Goal: Task Accomplishment & Management: Manage account settings

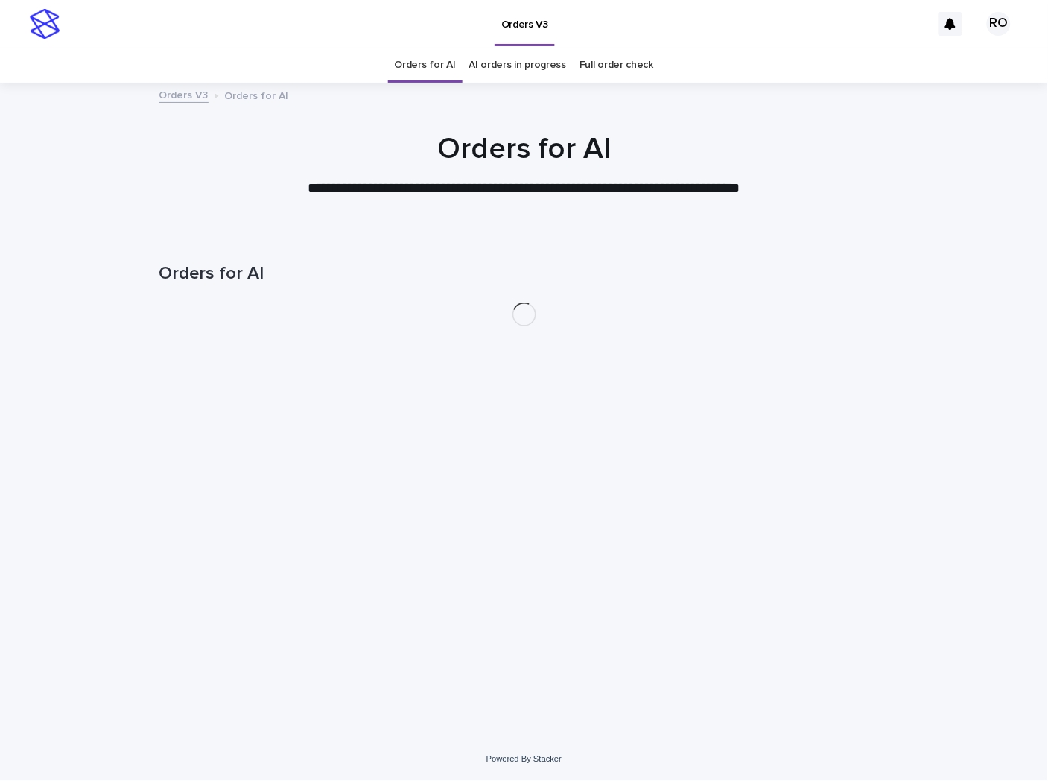
click at [516, 60] on link "AI orders in progress" at bounding box center [518, 65] width 98 height 35
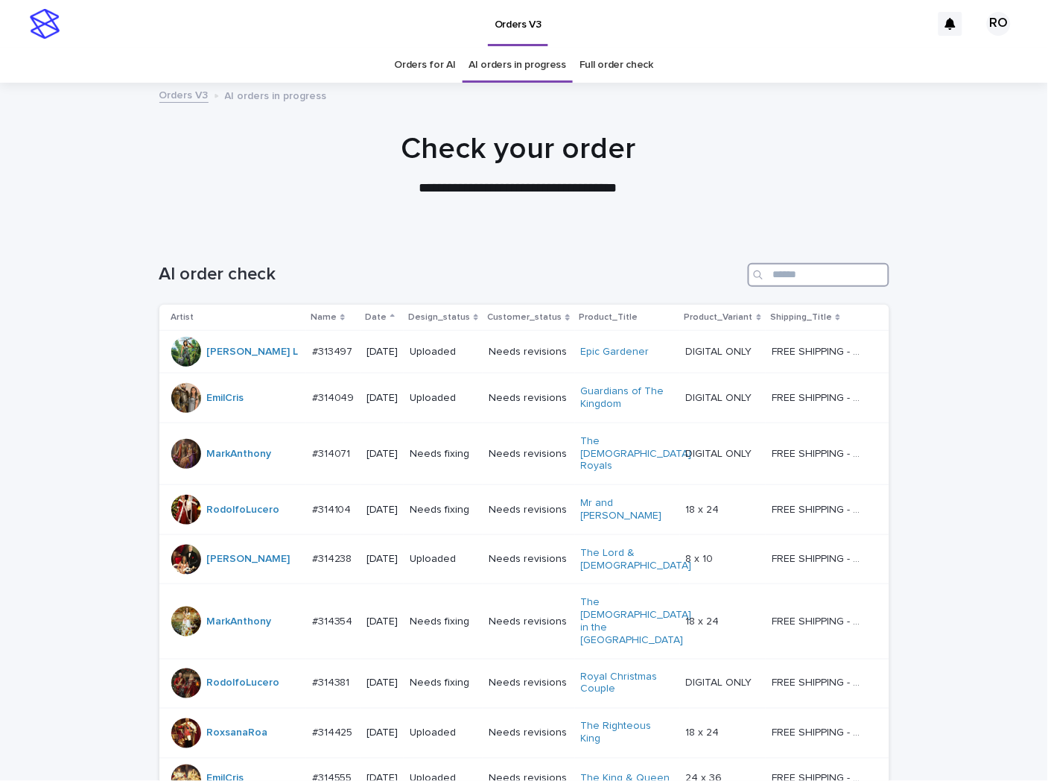
click at [771, 277] on input "Search" at bounding box center [819, 275] width 142 height 24
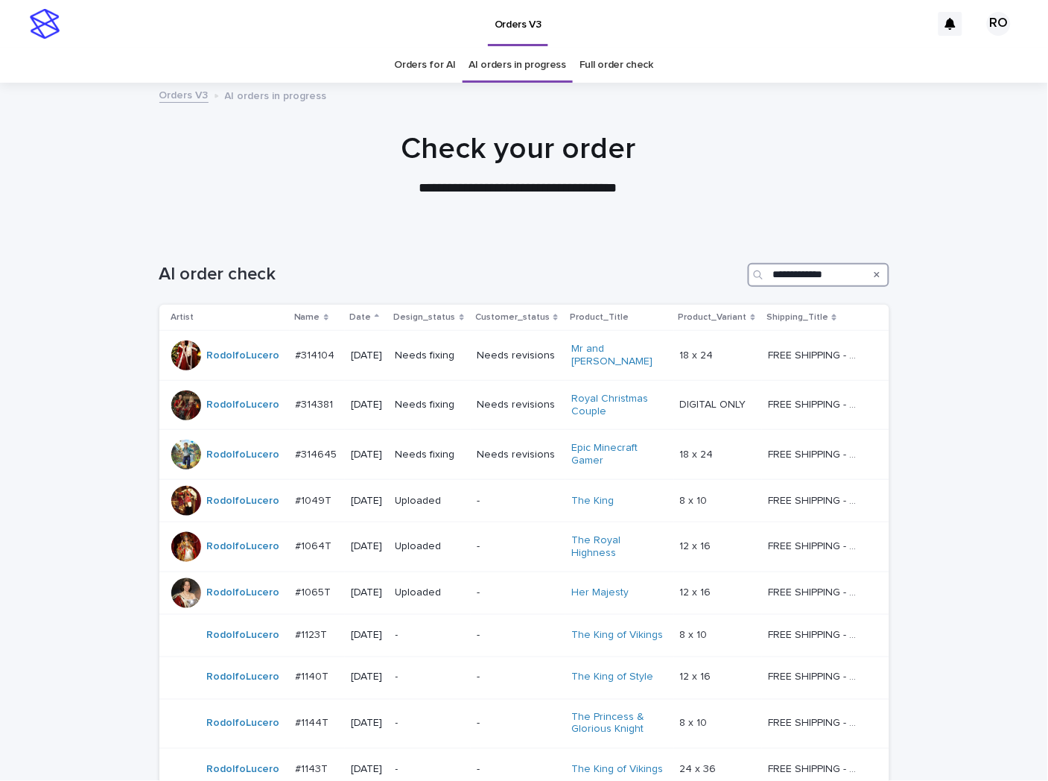
drag, startPoint x: 840, startPoint y: 278, endPoint x: 653, endPoint y: 272, distance: 187.1
click at [658, 273] on div "**********" at bounding box center [524, 275] width 730 height 24
type input "**********"
drag, startPoint x: 854, startPoint y: 271, endPoint x: 664, endPoint y: 276, distance: 190.8
click at [682, 277] on div "**********" at bounding box center [524, 275] width 730 height 24
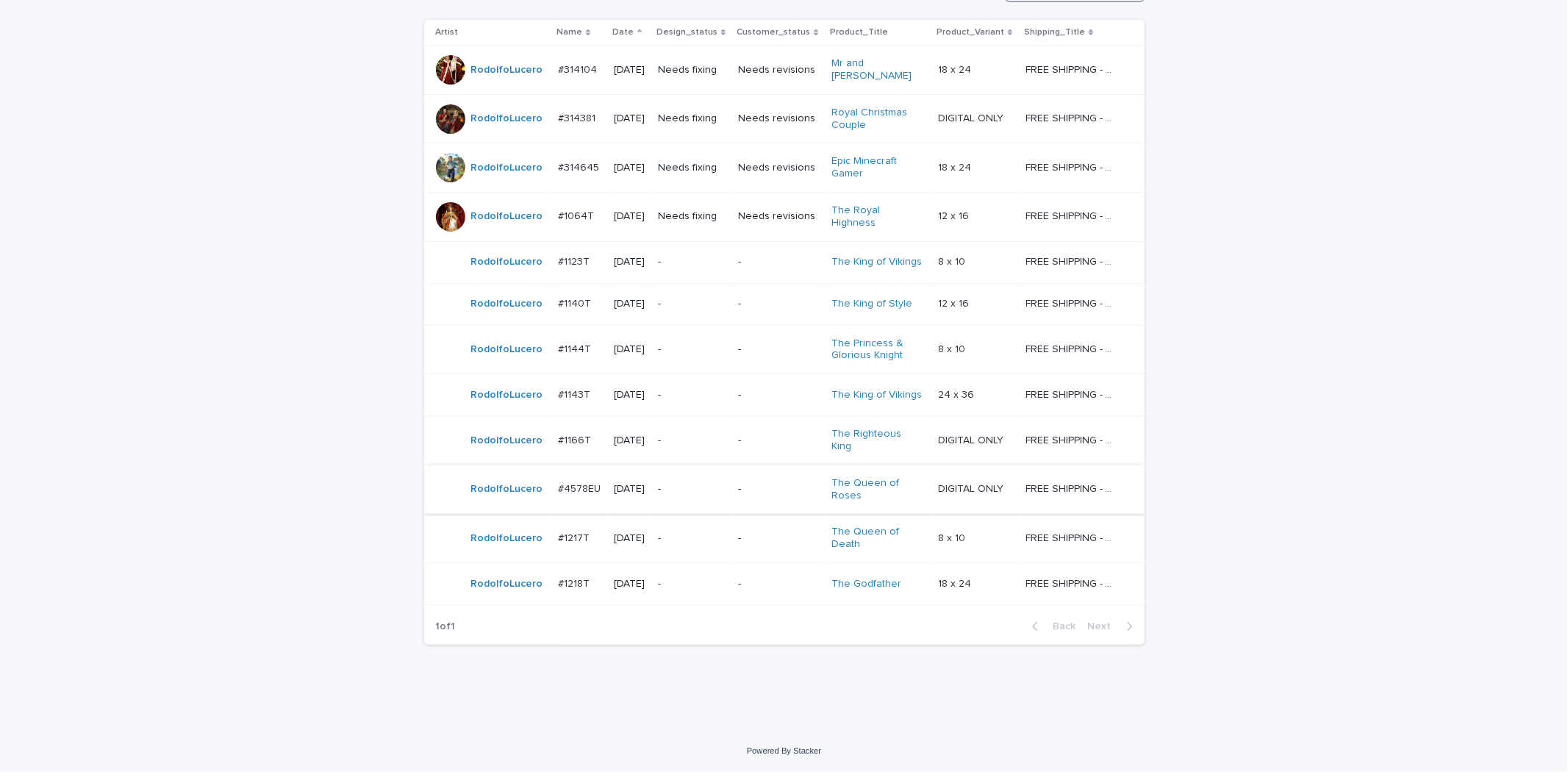
scroll to position [260, 0]
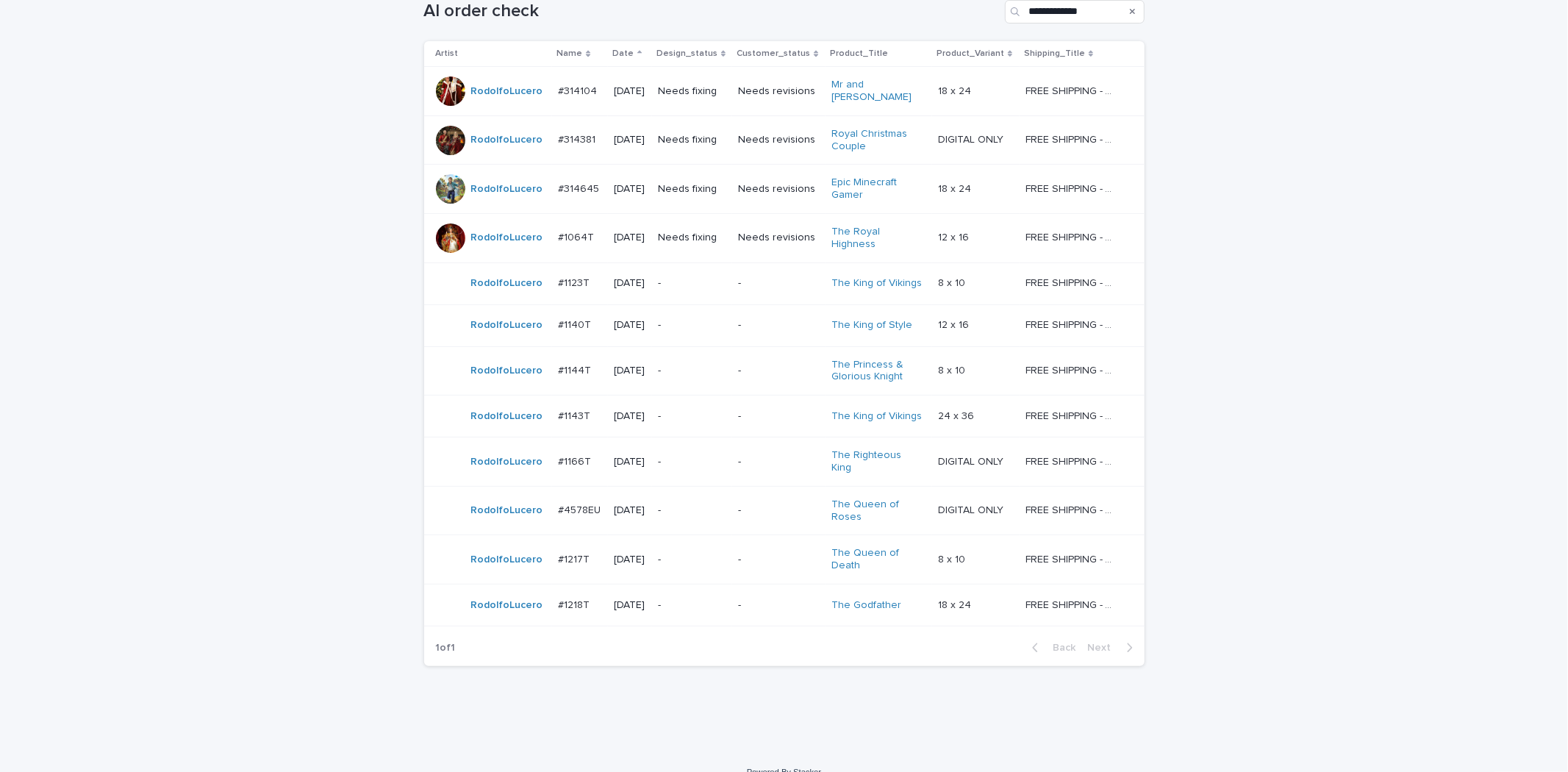
click at [726, 499] on div "-" at bounding box center [692, 510] width 68 height 25
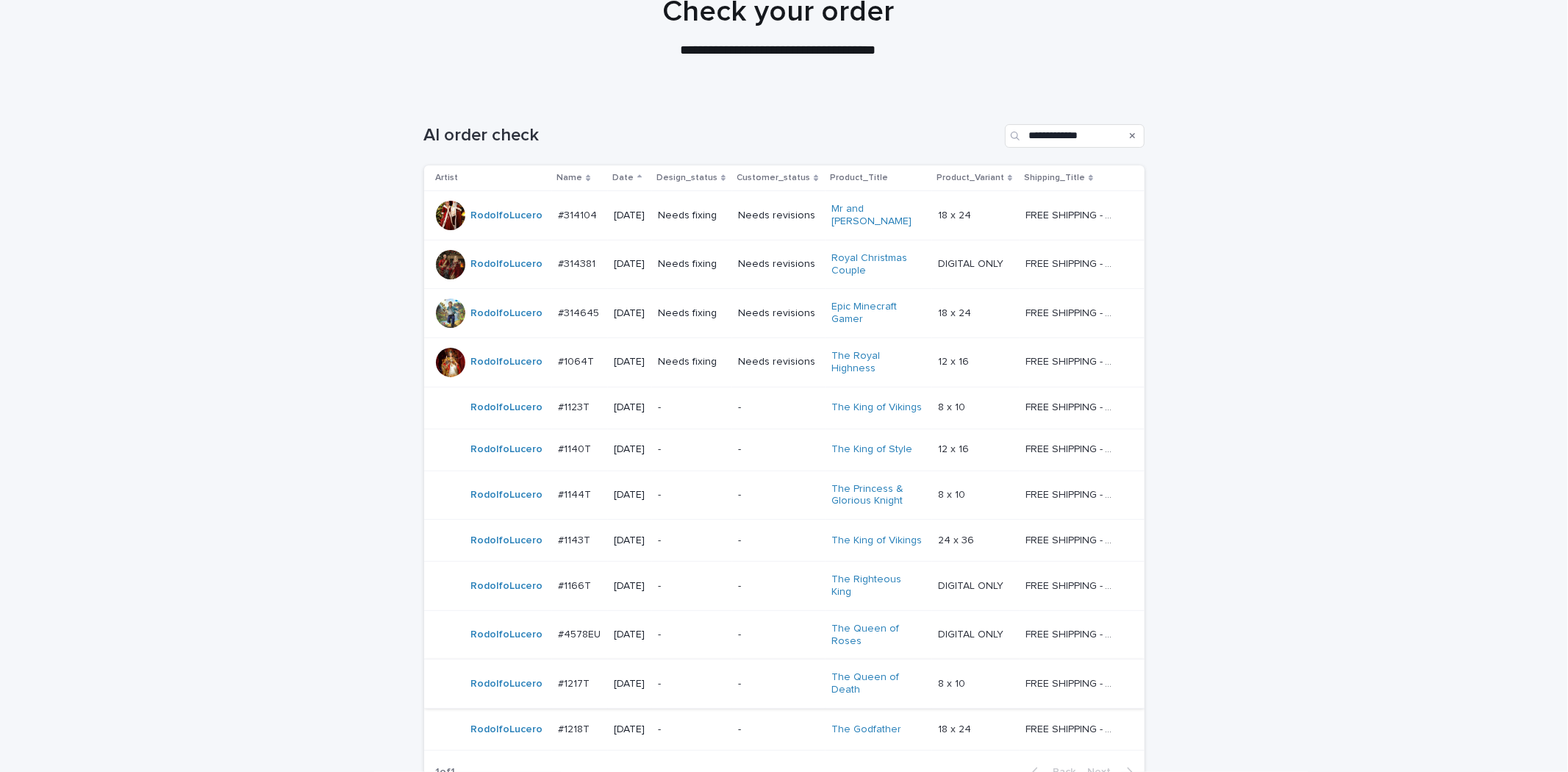
scroll to position [260, 0]
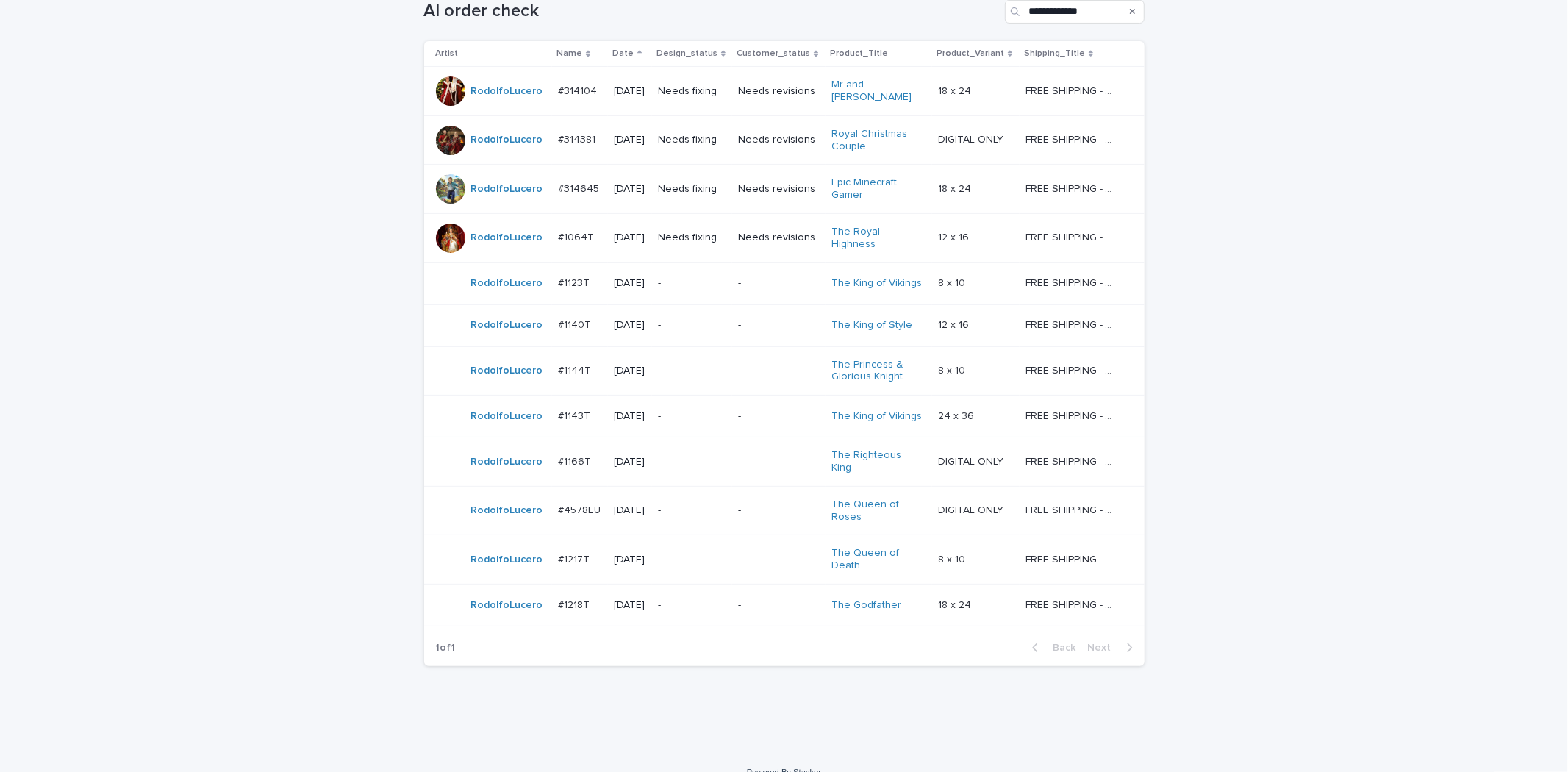
click at [706, 549] on div "-" at bounding box center [692, 560] width 68 height 25
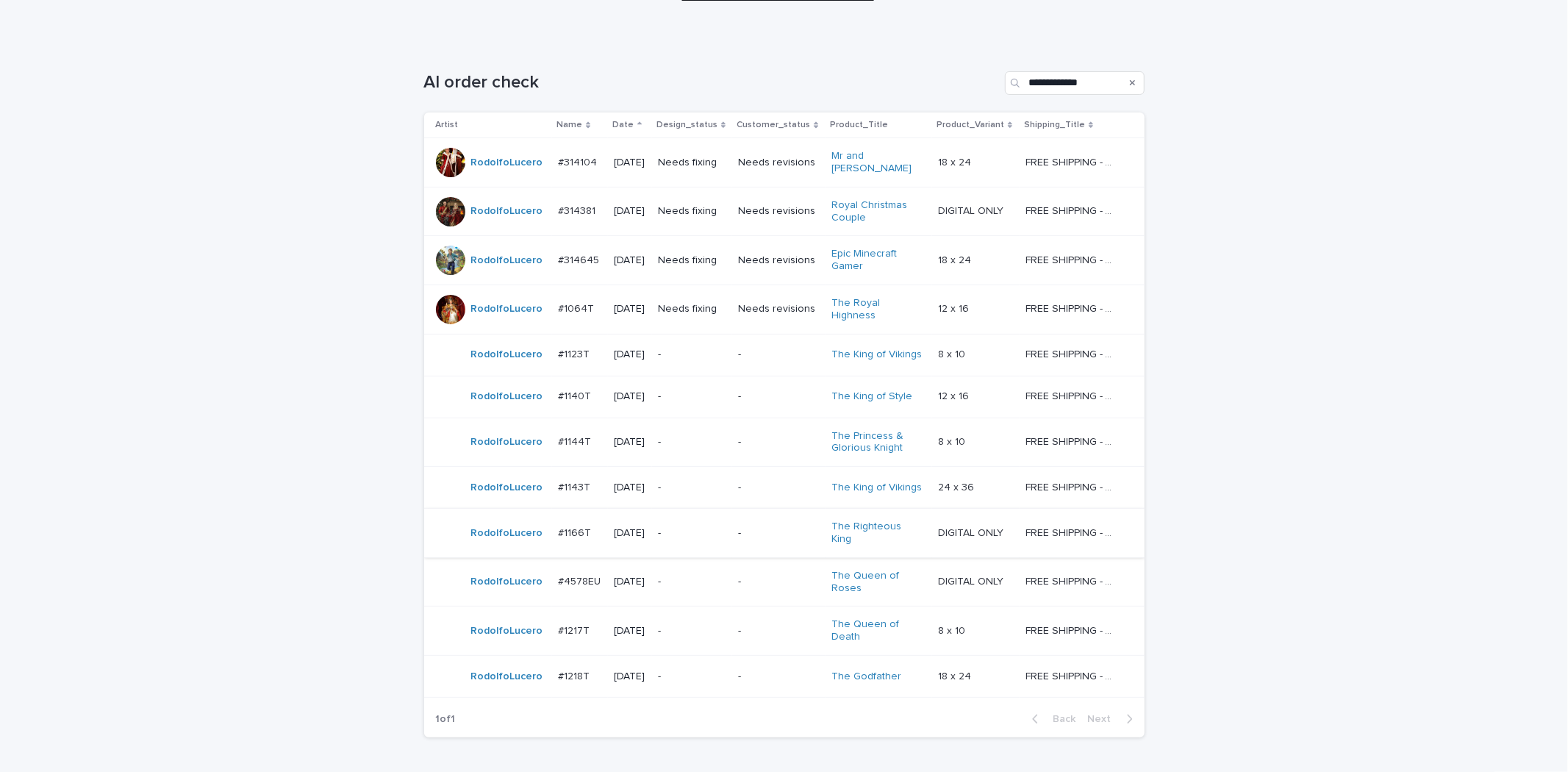
scroll to position [97, 0]
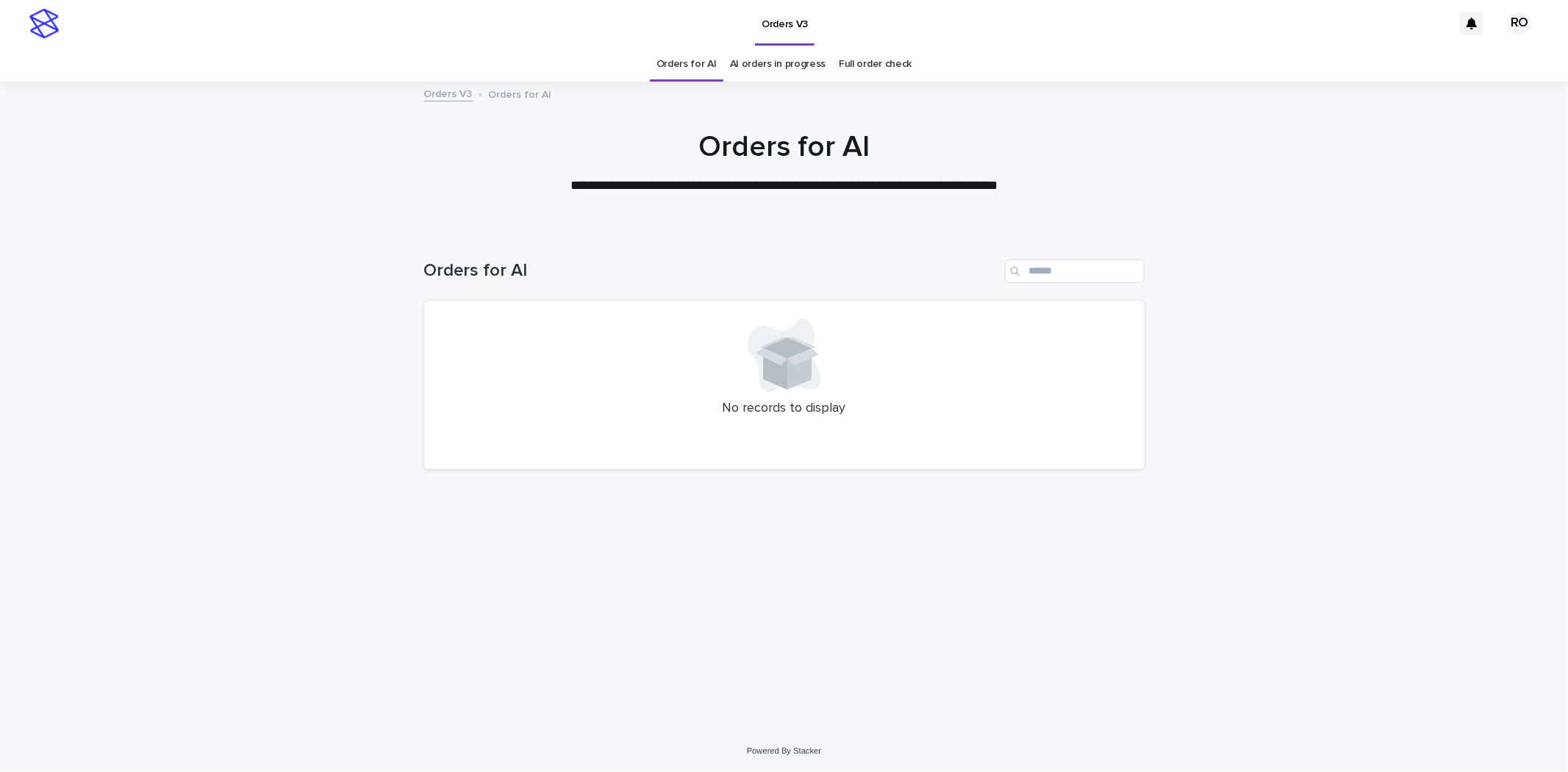
click at [808, 54] on link "AI orders in progress" at bounding box center [779, 64] width 97 height 35
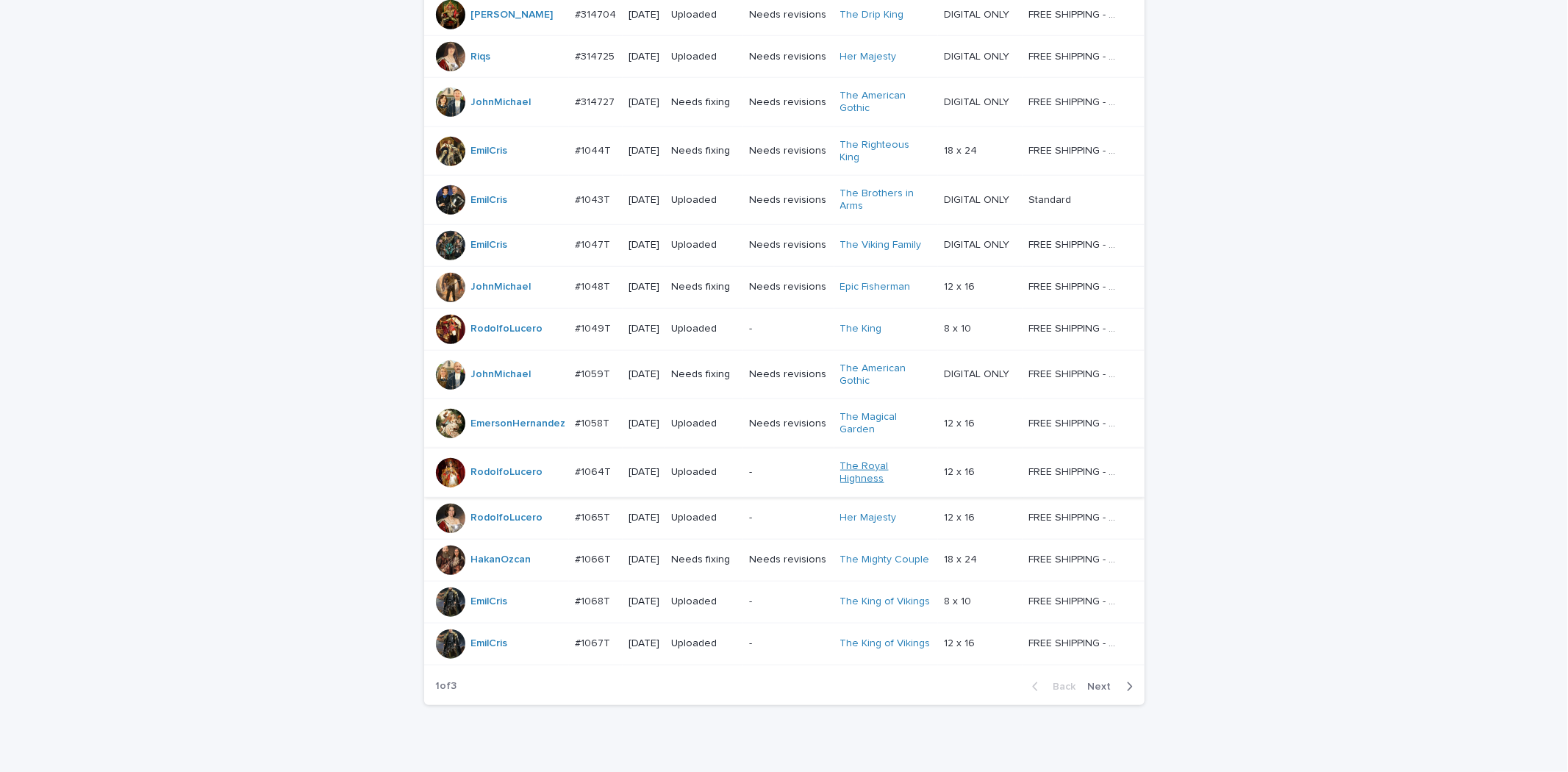
scroll to position [1079, 0]
click at [1095, 679] on span "Next" at bounding box center [1103, 684] width 33 height 10
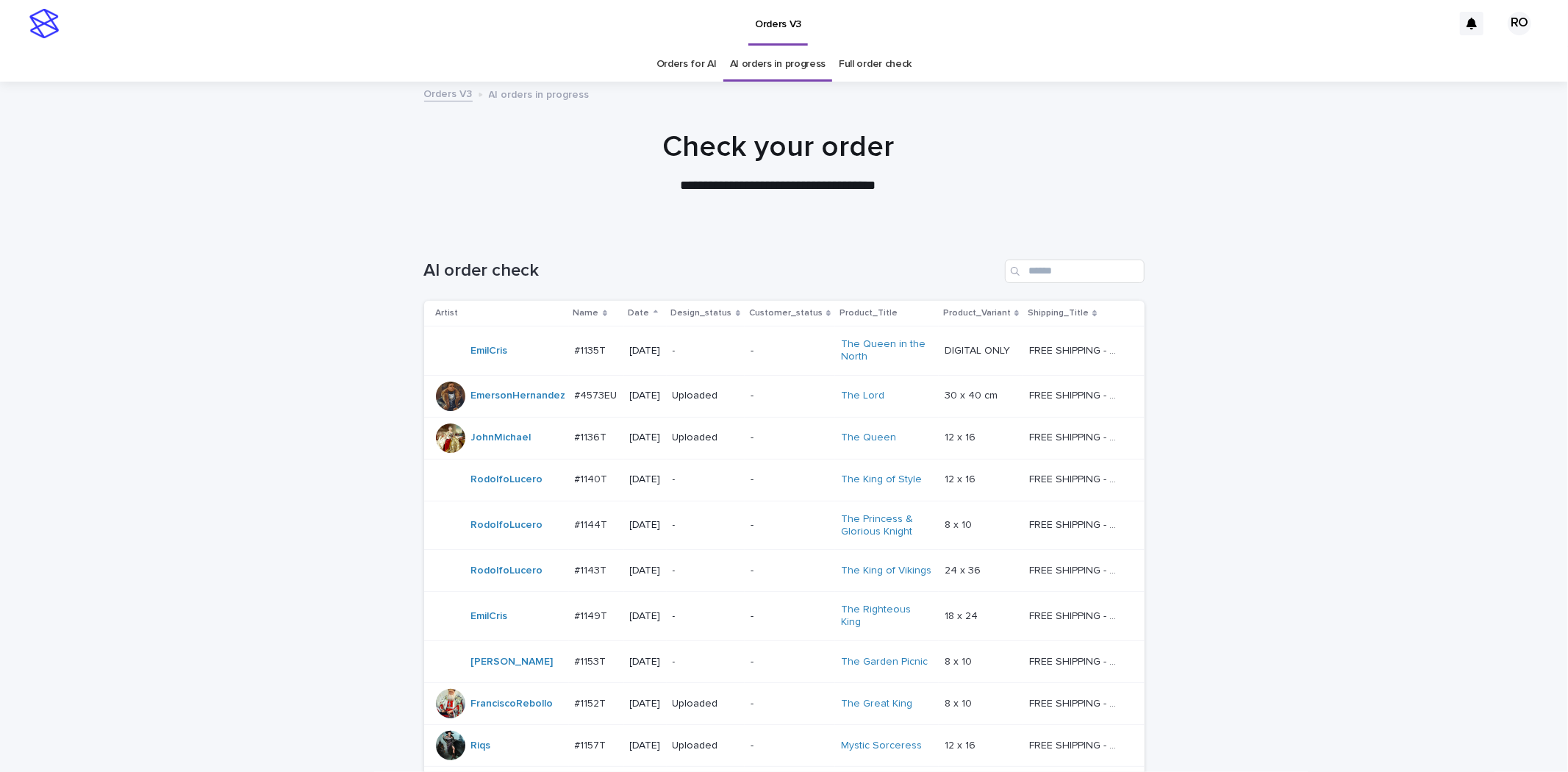
click at [670, 67] on link "Orders for AI" at bounding box center [686, 64] width 60 height 35
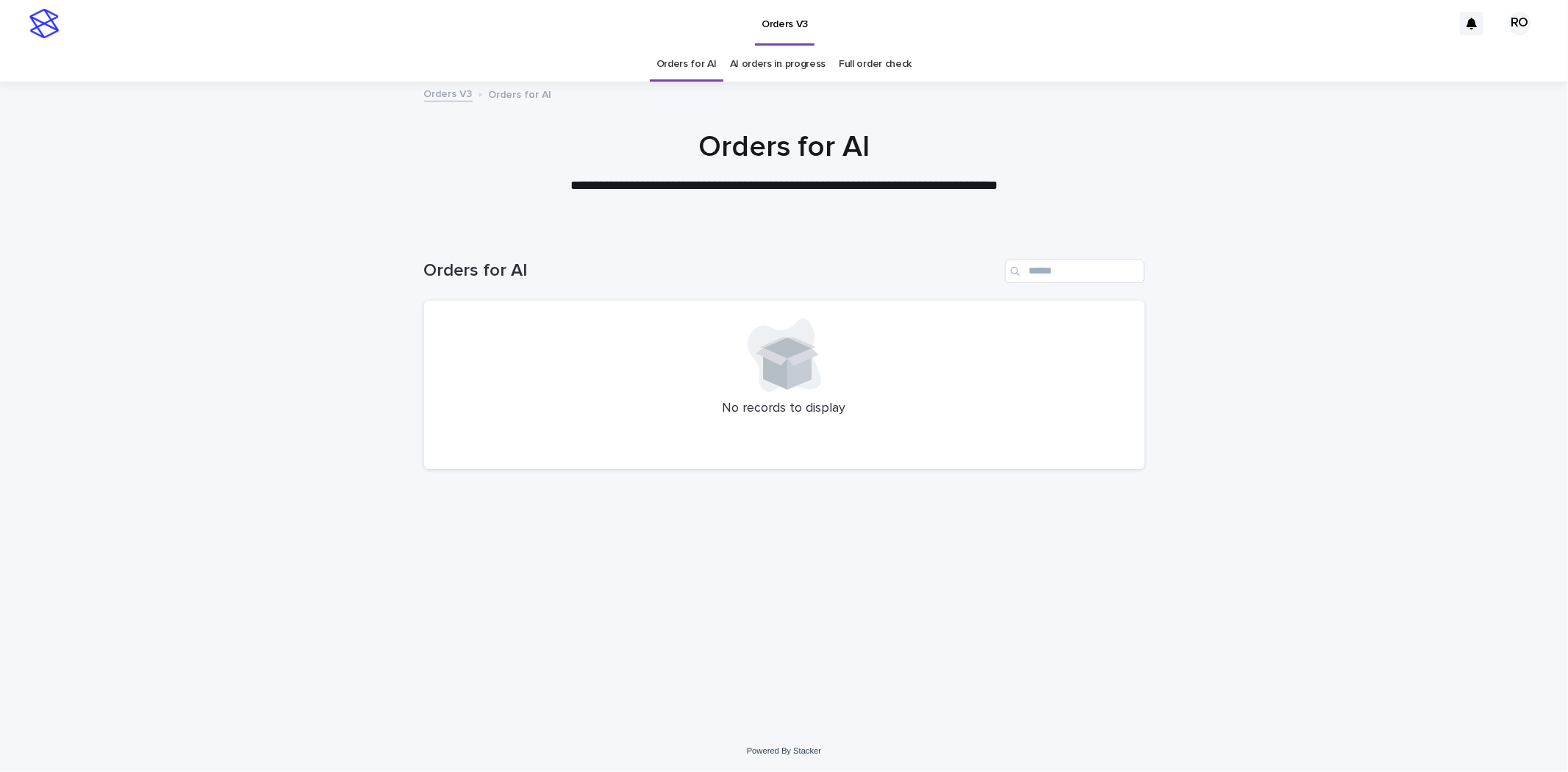
click at [364, 320] on div "Loading... Saving… Loading... Saving… Orders for AI No records to display" at bounding box center [784, 480] width 1568 height 501
drag, startPoint x: 258, startPoint y: 337, endPoint x: 292, endPoint y: 350, distance: 36.4
click at [258, 337] on div "Loading... Saving… Loading... Saving… Orders for AI No records to display" at bounding box center [784, 480] width 1568 height 501
click at [189, 187] on div "**********" at bounding box center [784, 162] width 1568 height 66
click at [765, 64] on link "AI orders in progress" at bounding box center [779, 64] width 97 height 35
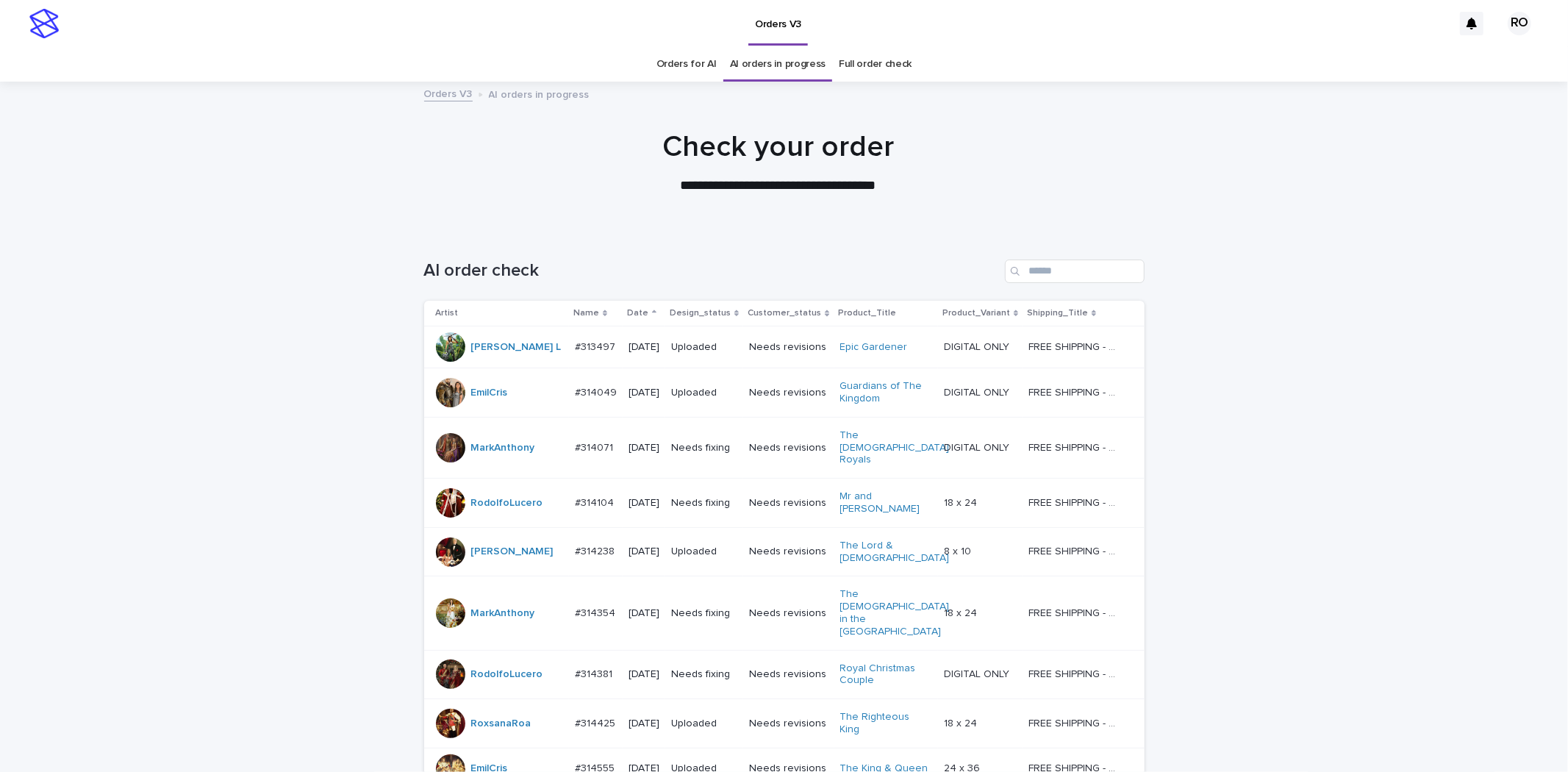
click at [693, 66] on link "Orders for AI" at bounding box center [686, 64] width 60 height 35
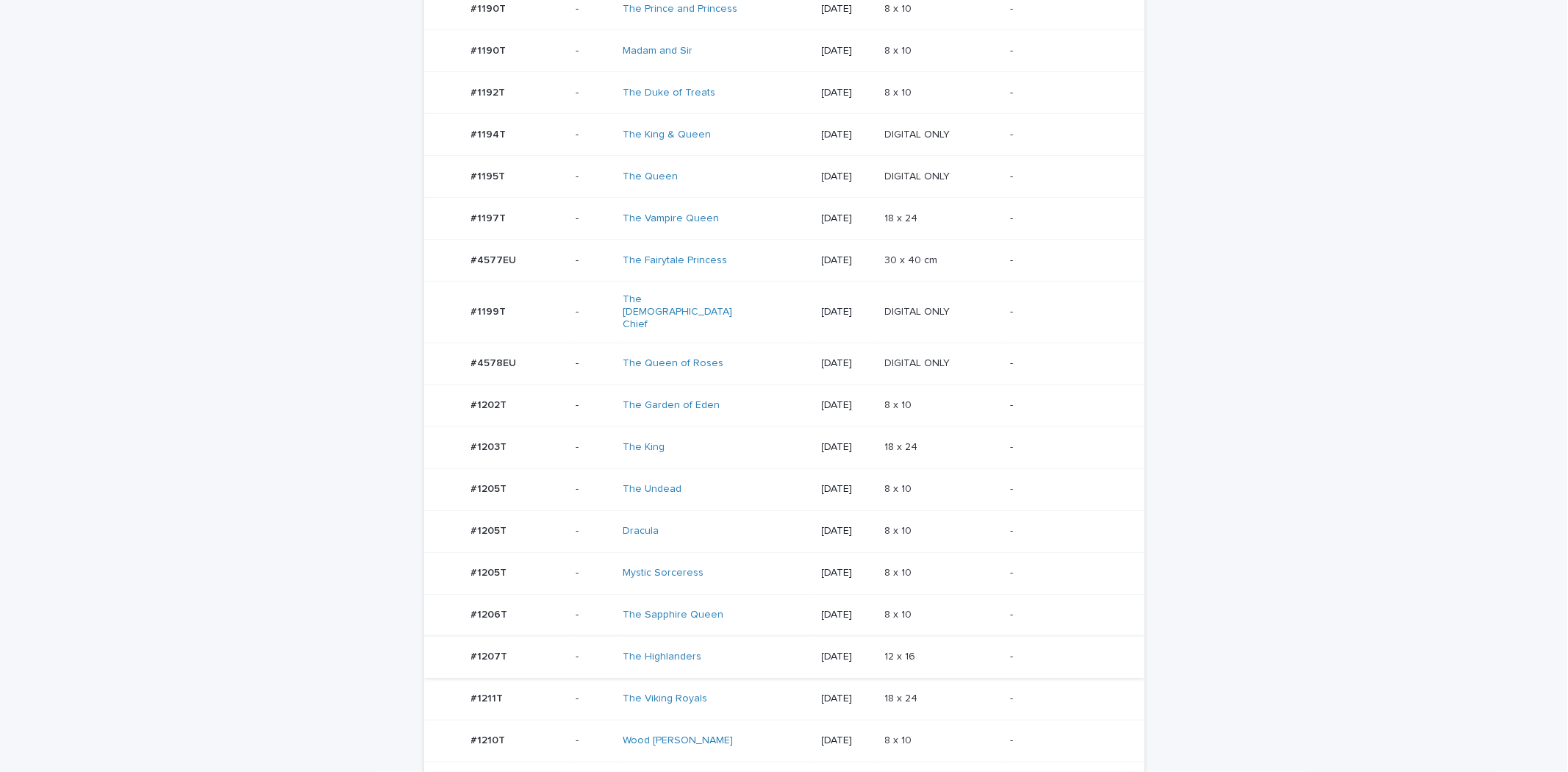
scroll to position [898, 0]
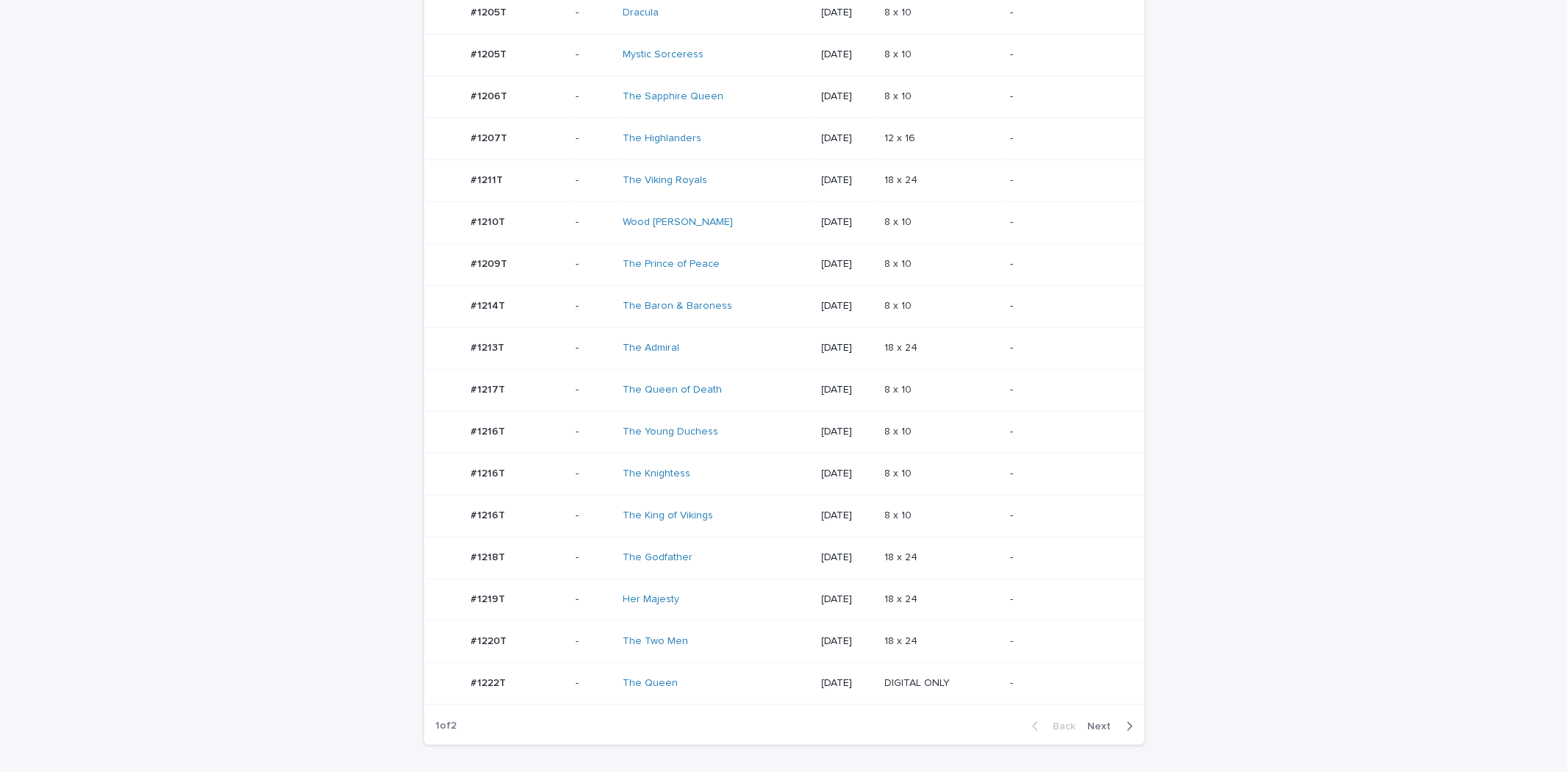
click at [493, 549] on p "#1218T" at bounding box center [489, 557] width 37 height 16
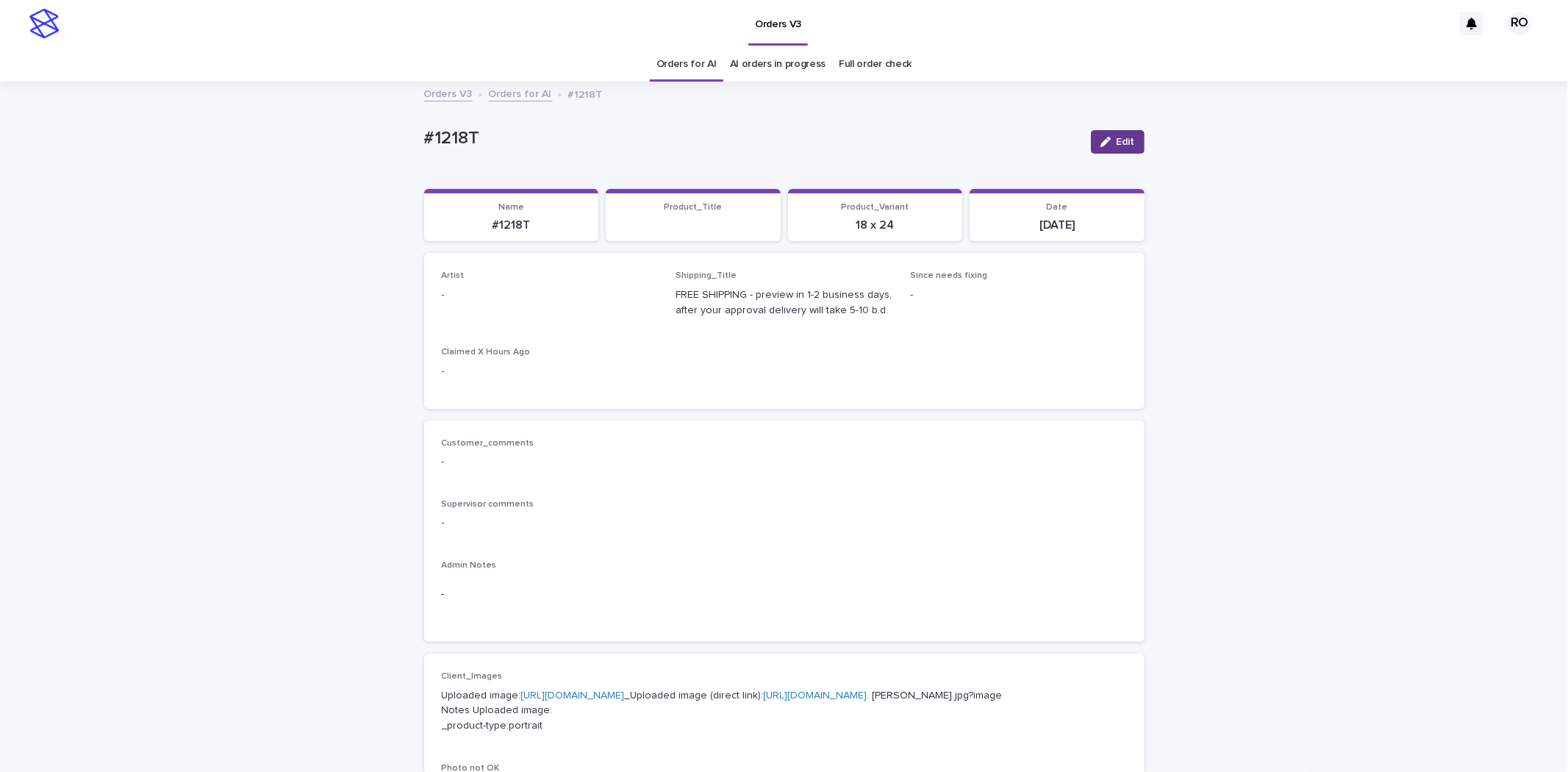
click at [1117, 138] on span "Edit" at bounding box center [1126, 142] width 19 height 10
click at [532, 301] on div "Select..." at bounding box center [526, 301] width 168 height 25
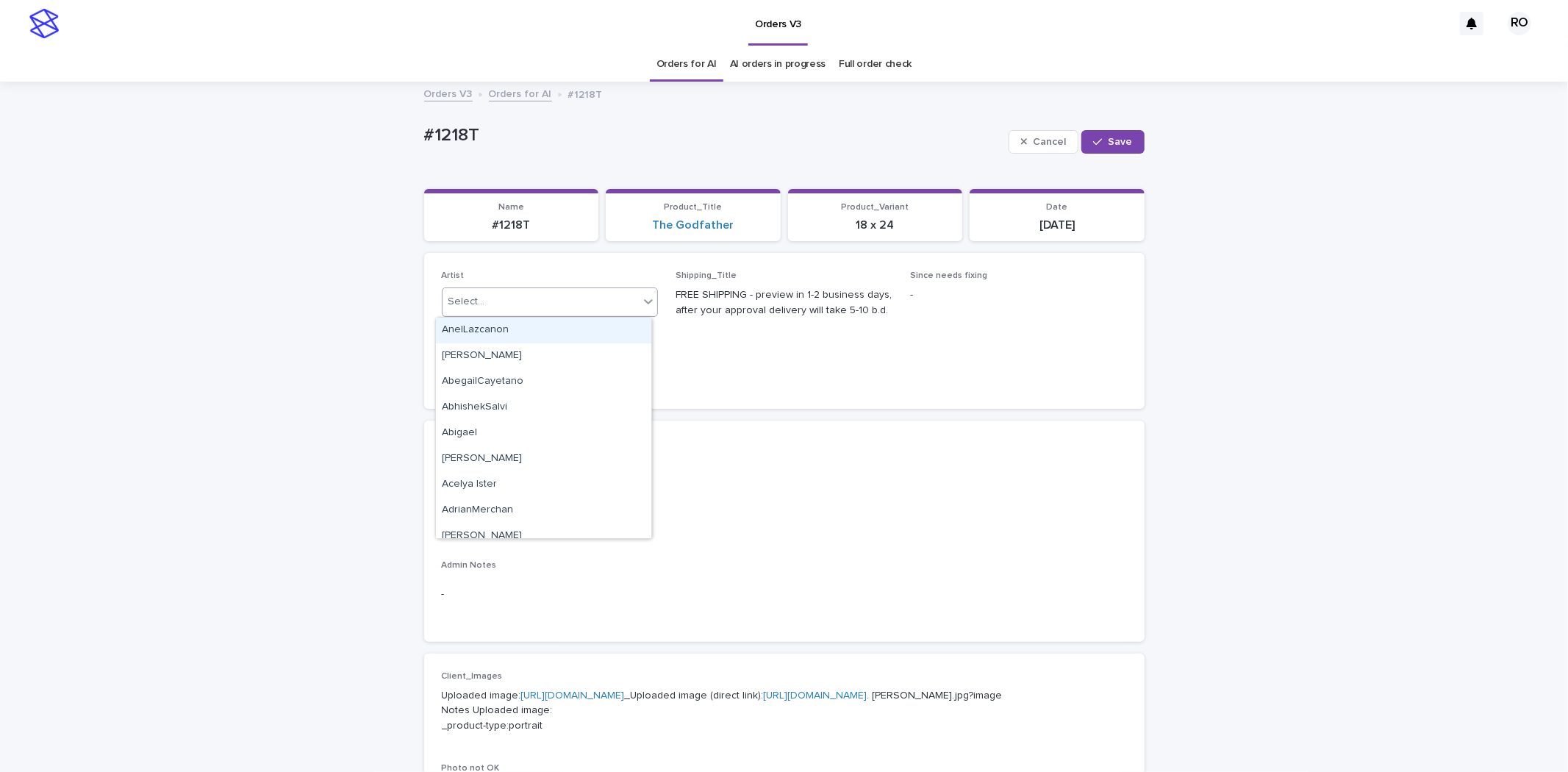
paste input "**********"
type input "**********"
click at [546, 328] on div "RodolfoLucero" at bounding box center [544, 331] width 215 height 26
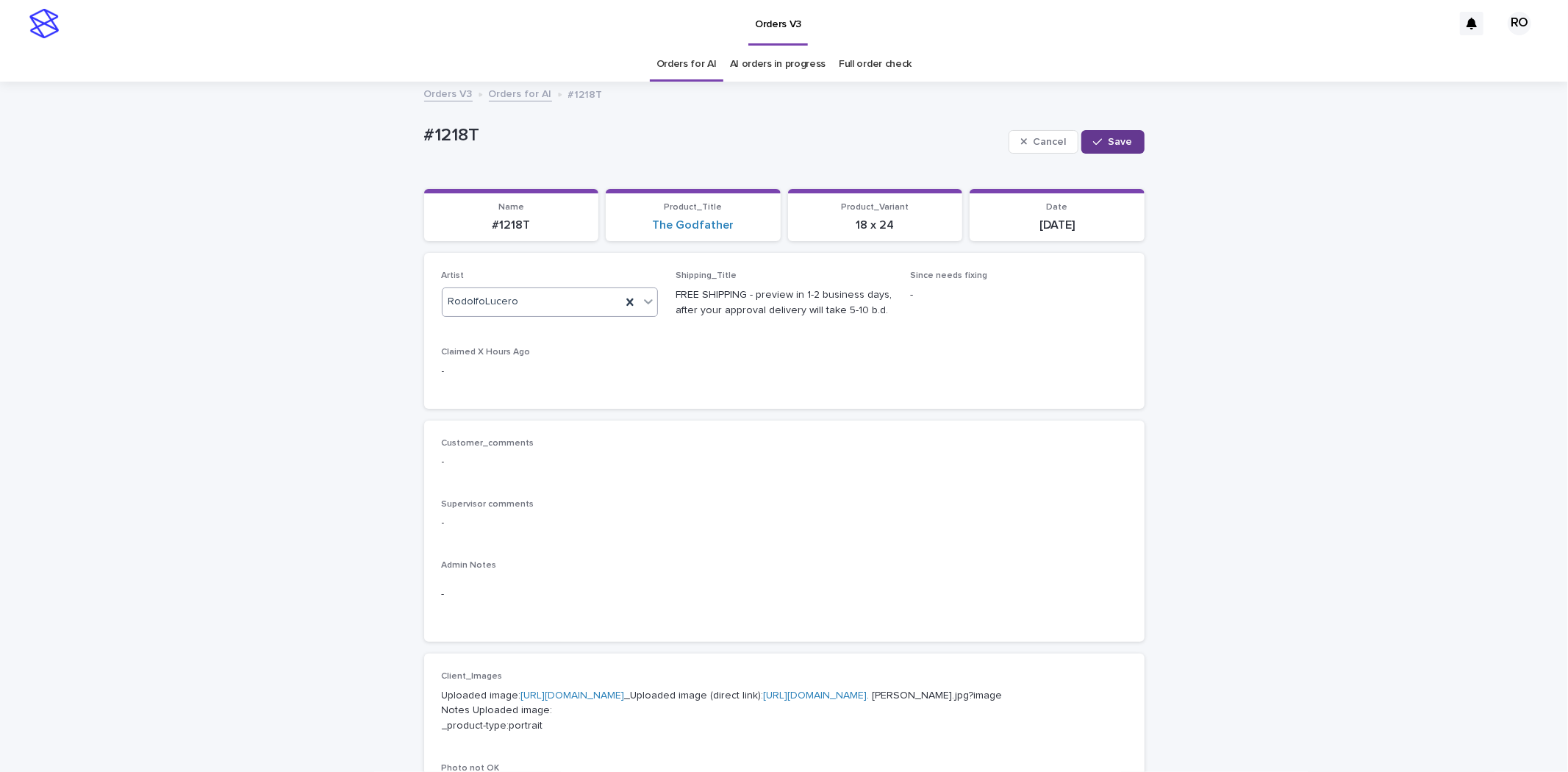
click at [1108, 137] on span "Save" at bounding box center [1120, 142] width 25 height 10
drag, startPoint x: 505, startPoint y: 132, endPoint x: 353, endPoint y: 155, distance: 153.7
click at [292, 127] on div "Loading... Saving… Loading... Saving… #1218T Edit #1218T Edit Sorry, there was …" at bounding box center [784, 760] width 1568 height 1355
copy p "#1218T"
click at [1125, 137] on span "Edit" at bounding box center [1126, 142] width 19 height 10
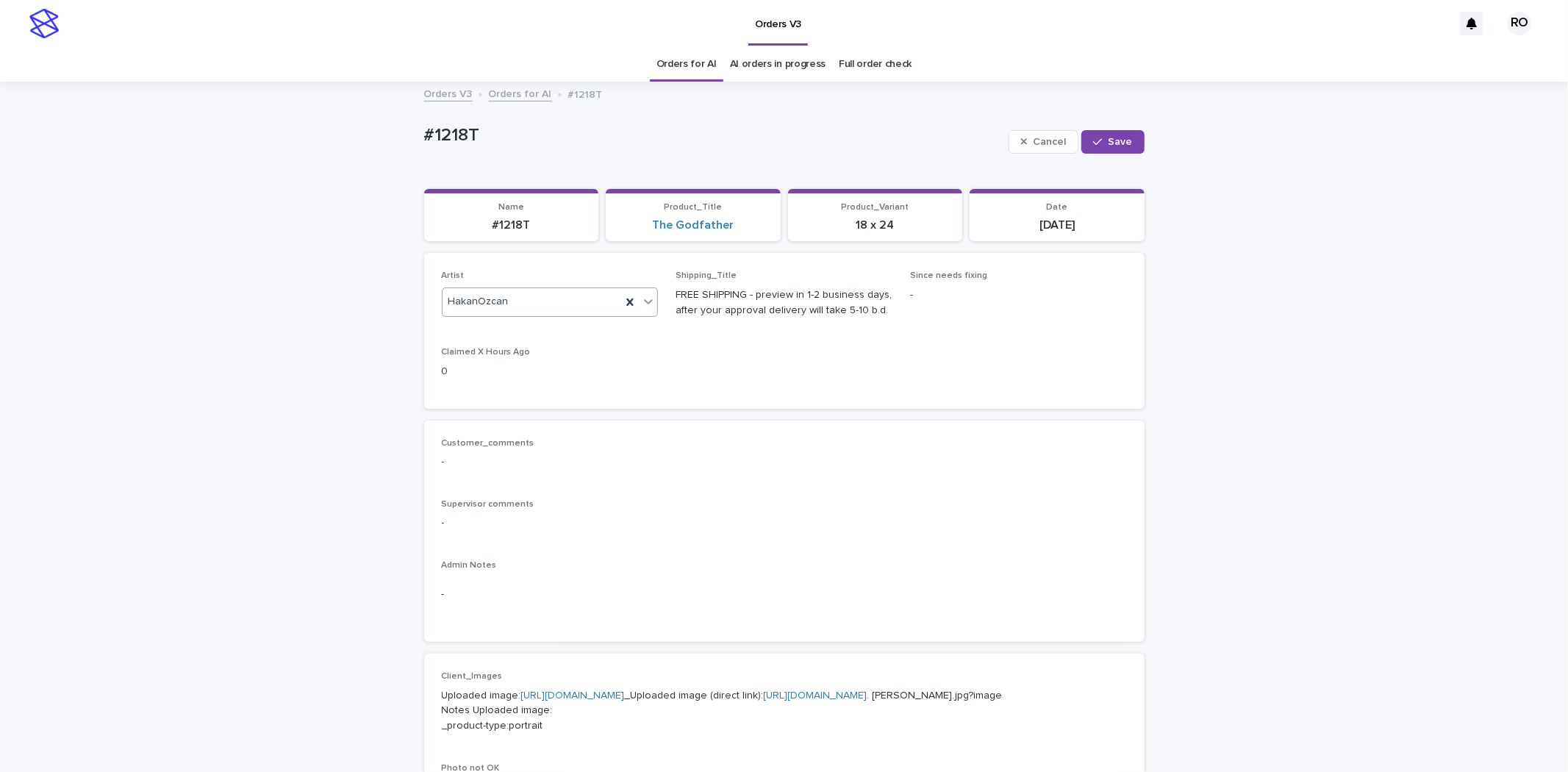
click at [573, 313] on div "HakanOzcan" at bounding box center [532, 301] width 180 height 25
paste input "**********"
type input "**********"
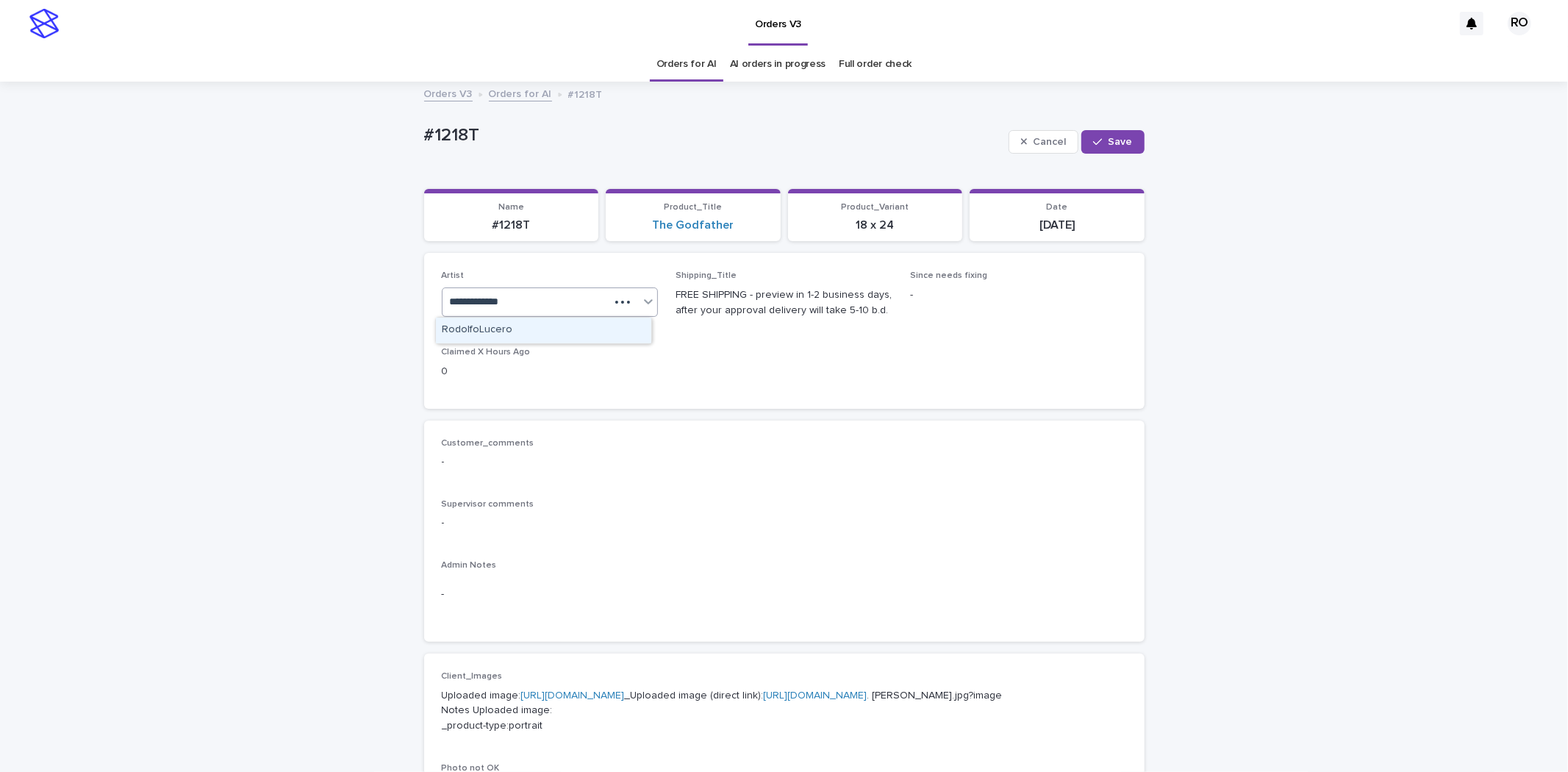
click at [583, 337] on div "RodolfoLucero" at bounding box center [544, 331] width 215 height 26
click at [1108, 144] on span "Save" at bounding box center [1120, 142] width 25 height 10
drag, startPoint x: 513, startPoint y: 140, endPoint x: 368, endPoint y: 136, distance: 145.1
click at [355, 131] on div "Loading... Saving… Loading... Saving… #1218T Edit #1218T Edit Sorry, there was …" at bounding box center [784, 760] width 1568 height 1355
copy p "#1218T"
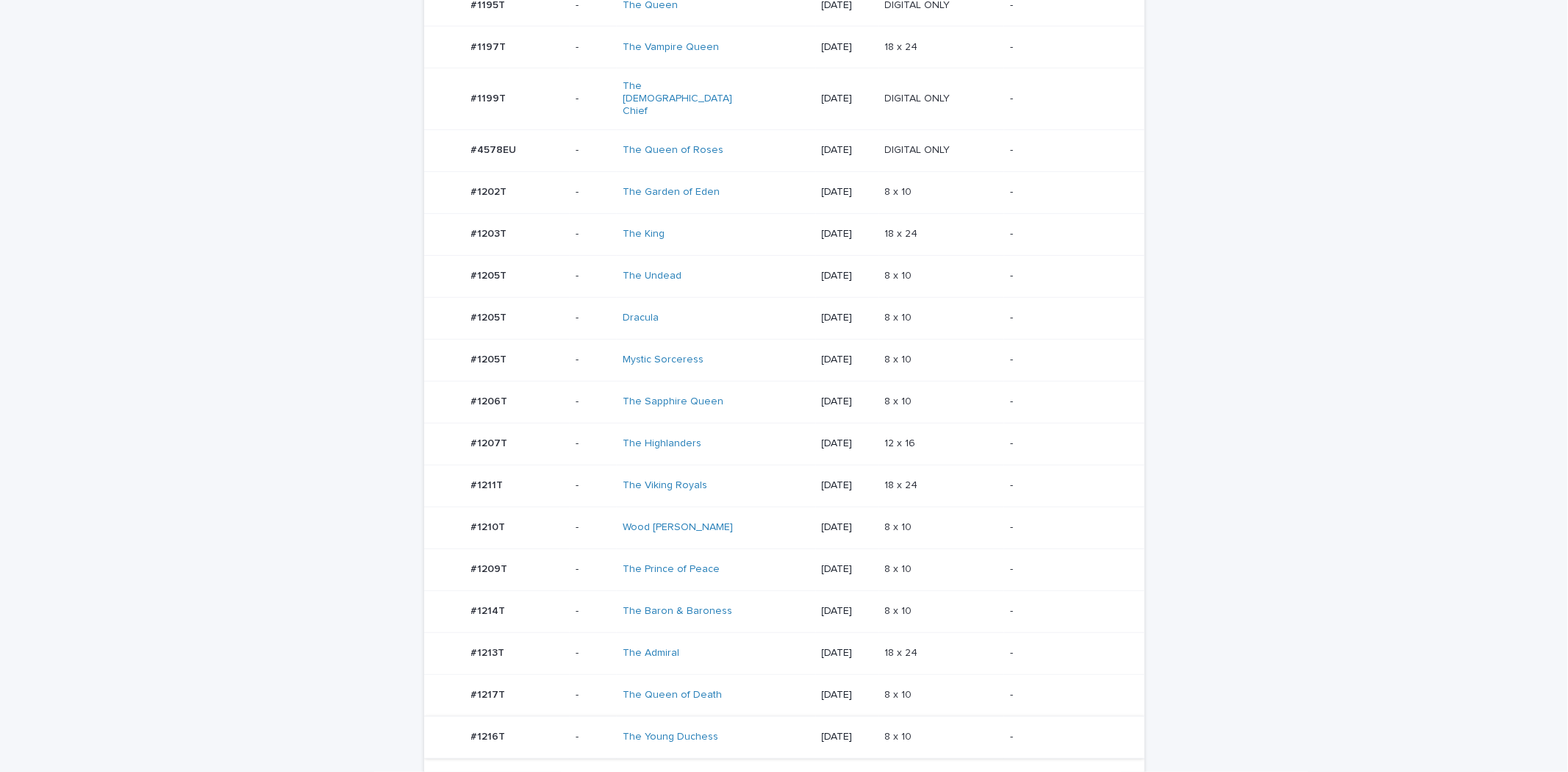
scroll to position [572, 0]
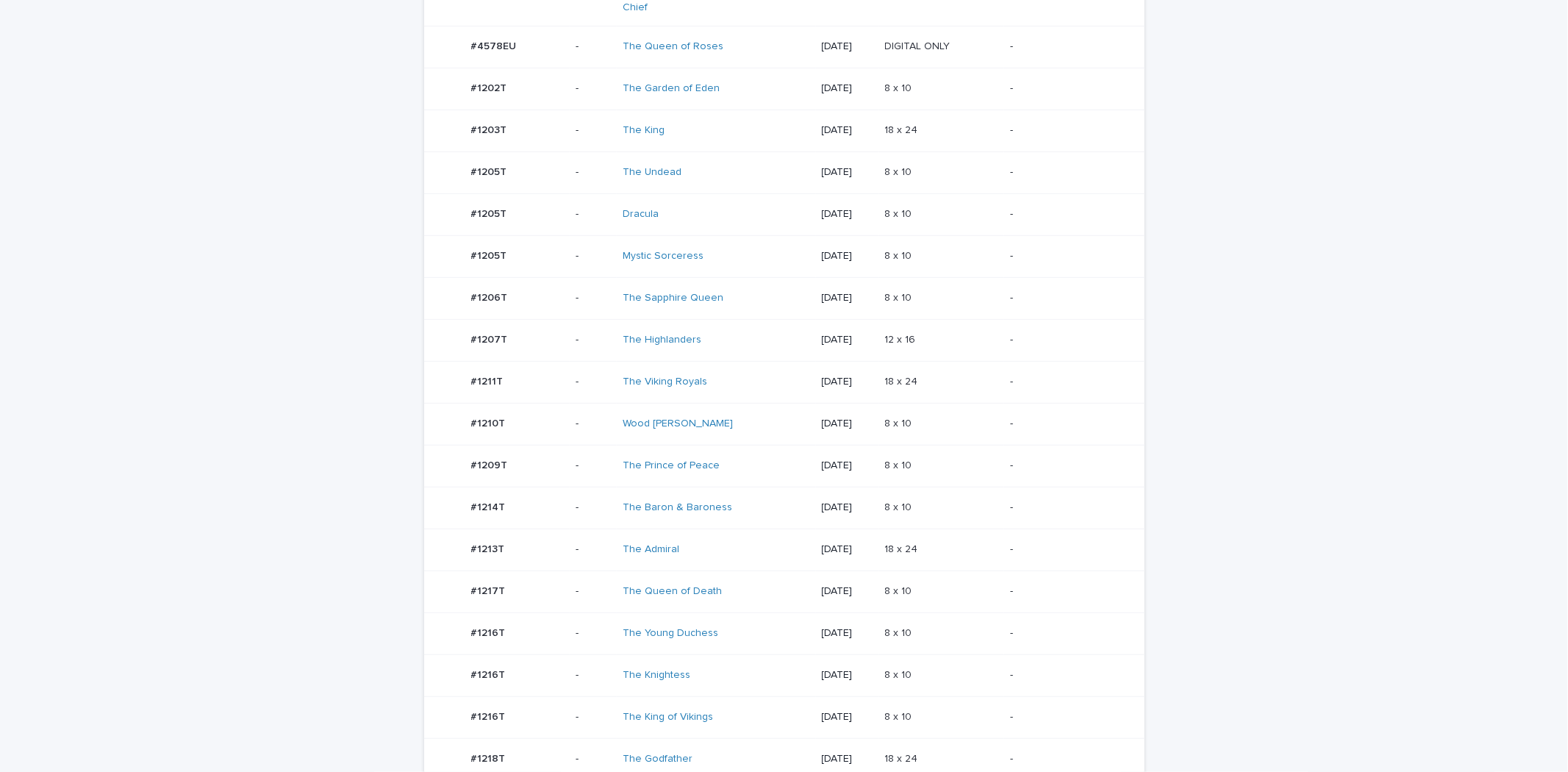
click at [732, 579] on div "The Queen of Death" at bounding box center [716, 591] width 187 height 25
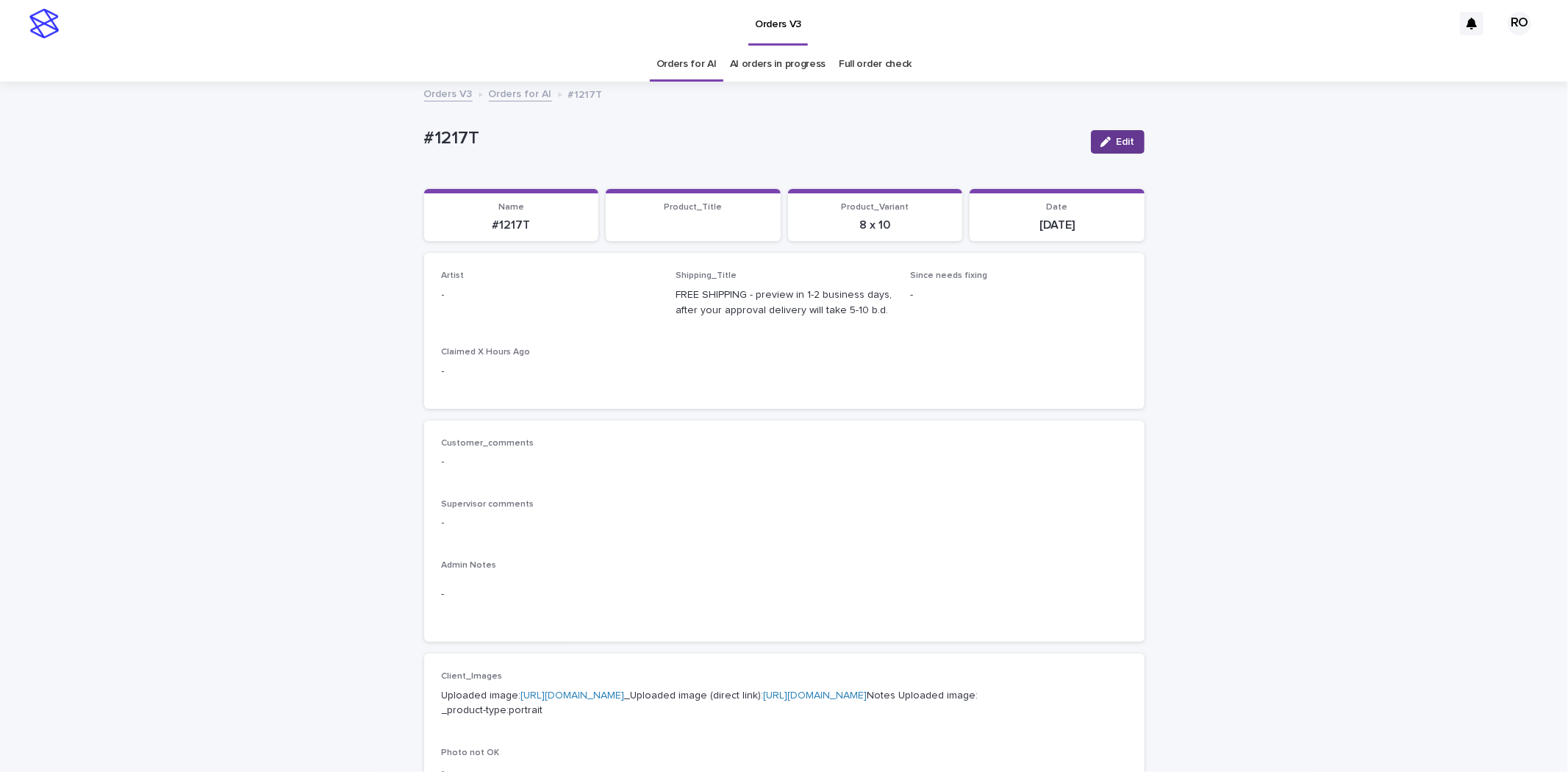
click at [1117, 137] on span "Edit" at bounding box center [1126, 142] width 19 height 10
click at [533, 298] on div "Select..." at bounding box center [526, 301] width 168 height 25
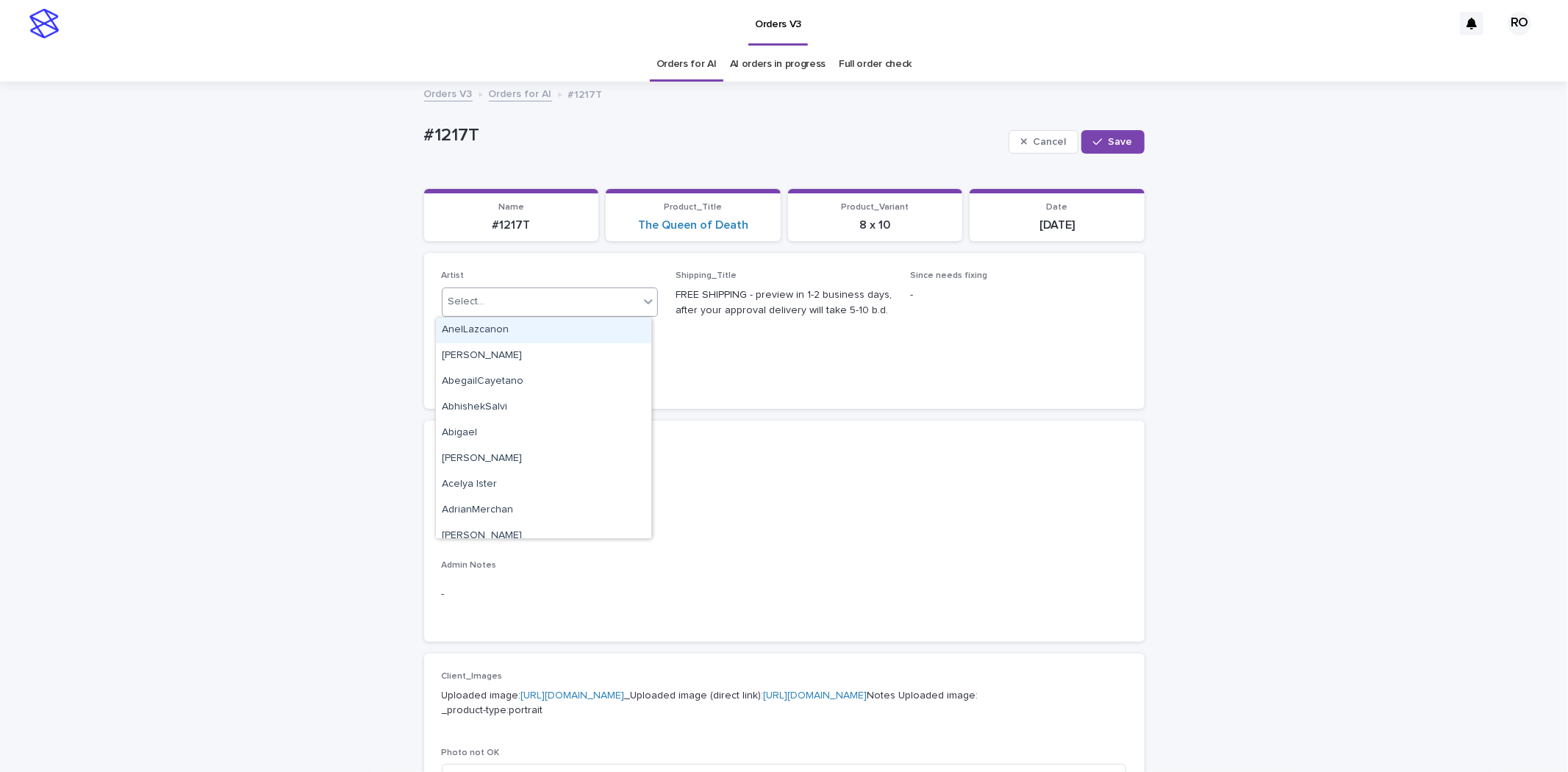
paste input "**********"
type input "**********"
click at [546, 333] on div "RodolfoLucero" at bounding box center [544, 331] width 215 height 26
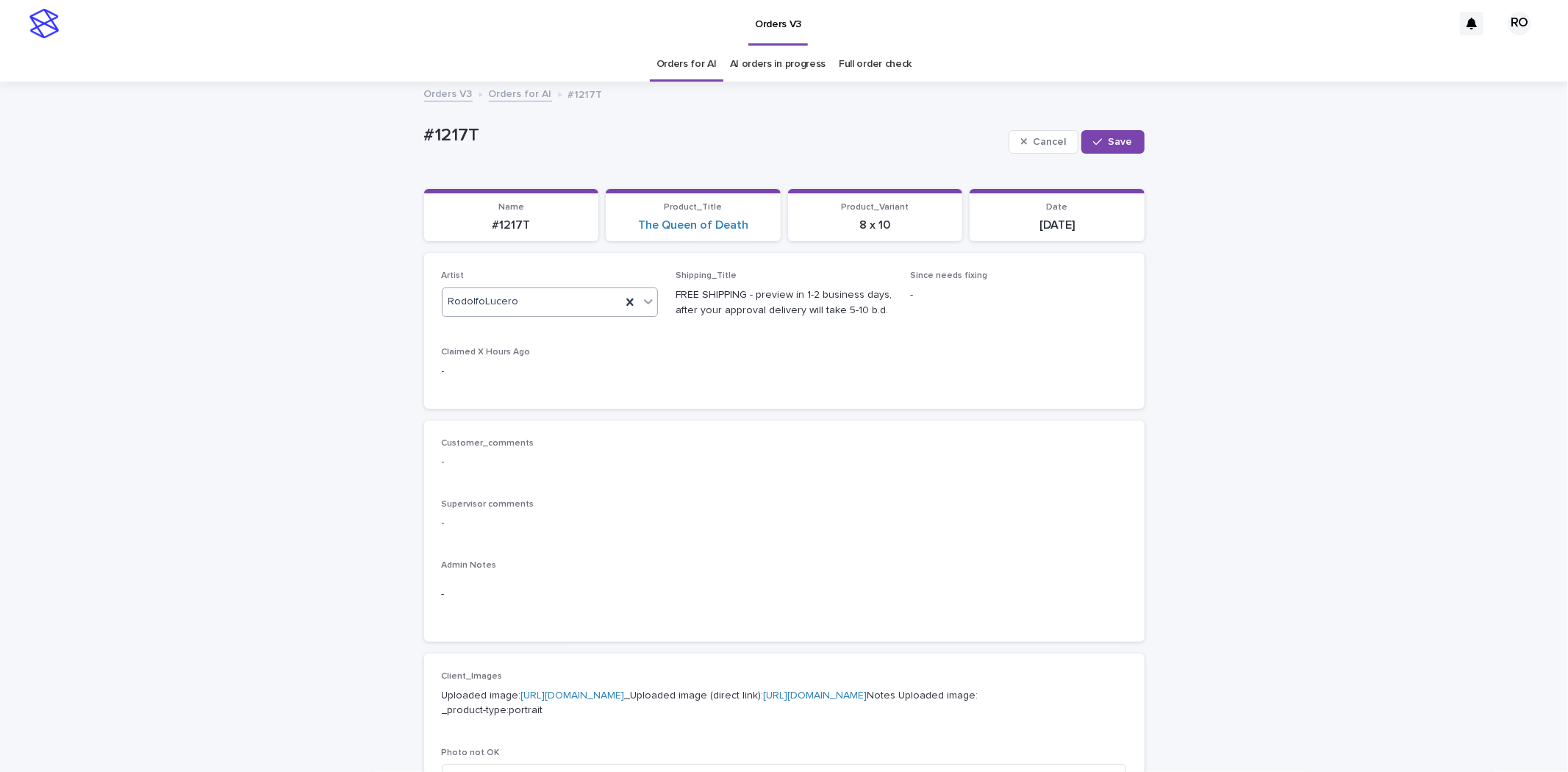
click at [1114, 155] on div "Cancel Save" at bounding box center [1077, 142] width 136 height 59
click at [1114, 138] on span "Save" at bounding box center [1120, 142] width 25 height 10
drag, startPoint x: 542, startPoint y: 121, endPoint x: 373, endPoint y: 128, distance: 169.1
click at [375, 128] on div "Loading... Saving… Loading... Saving… #1217T Edit #1217T Edit Sorry, there was …" at bounding box center [784, 752] width 1568 height 1340
copy p "#1217T"
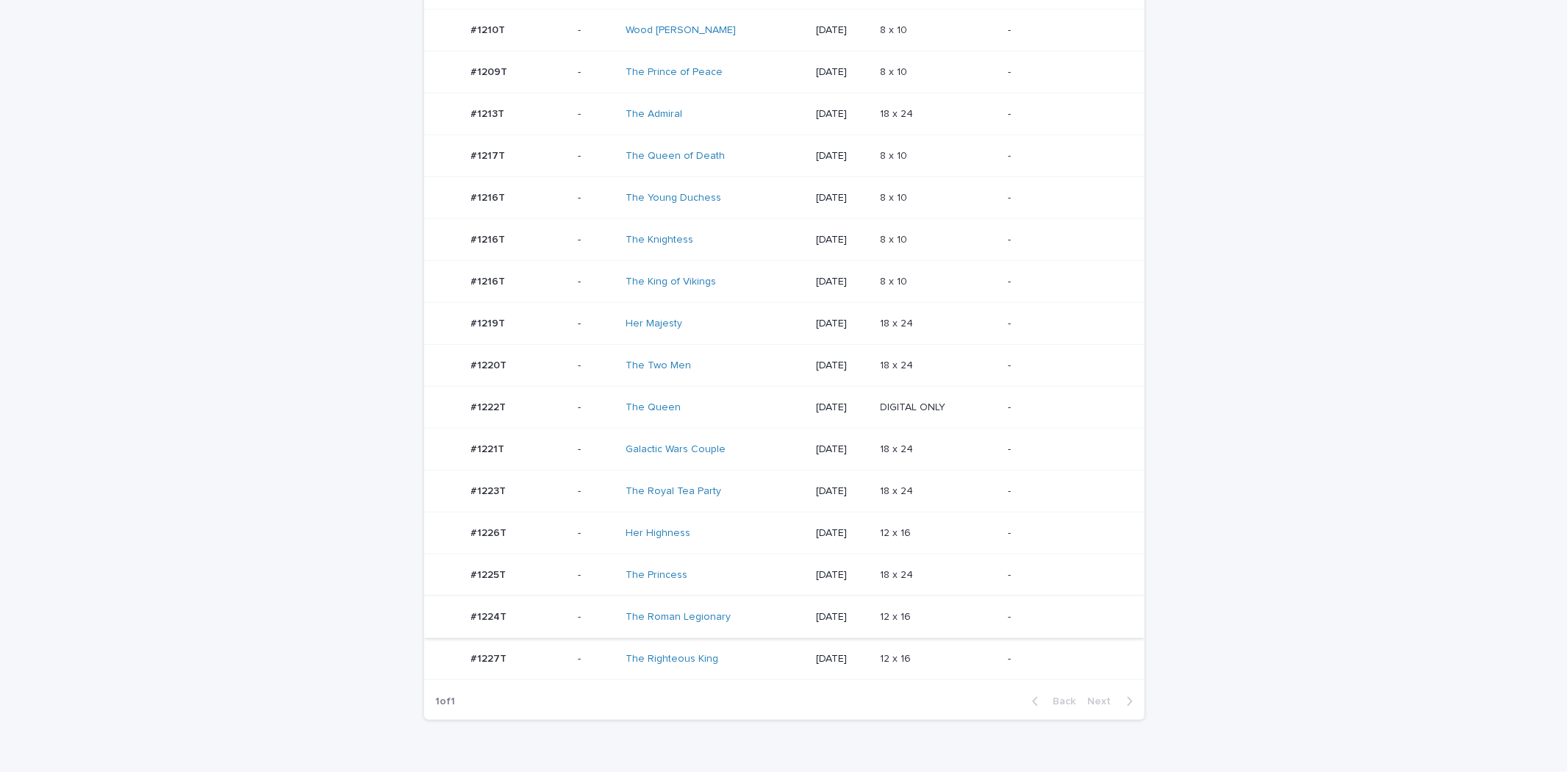
scroll to position [770, 0]
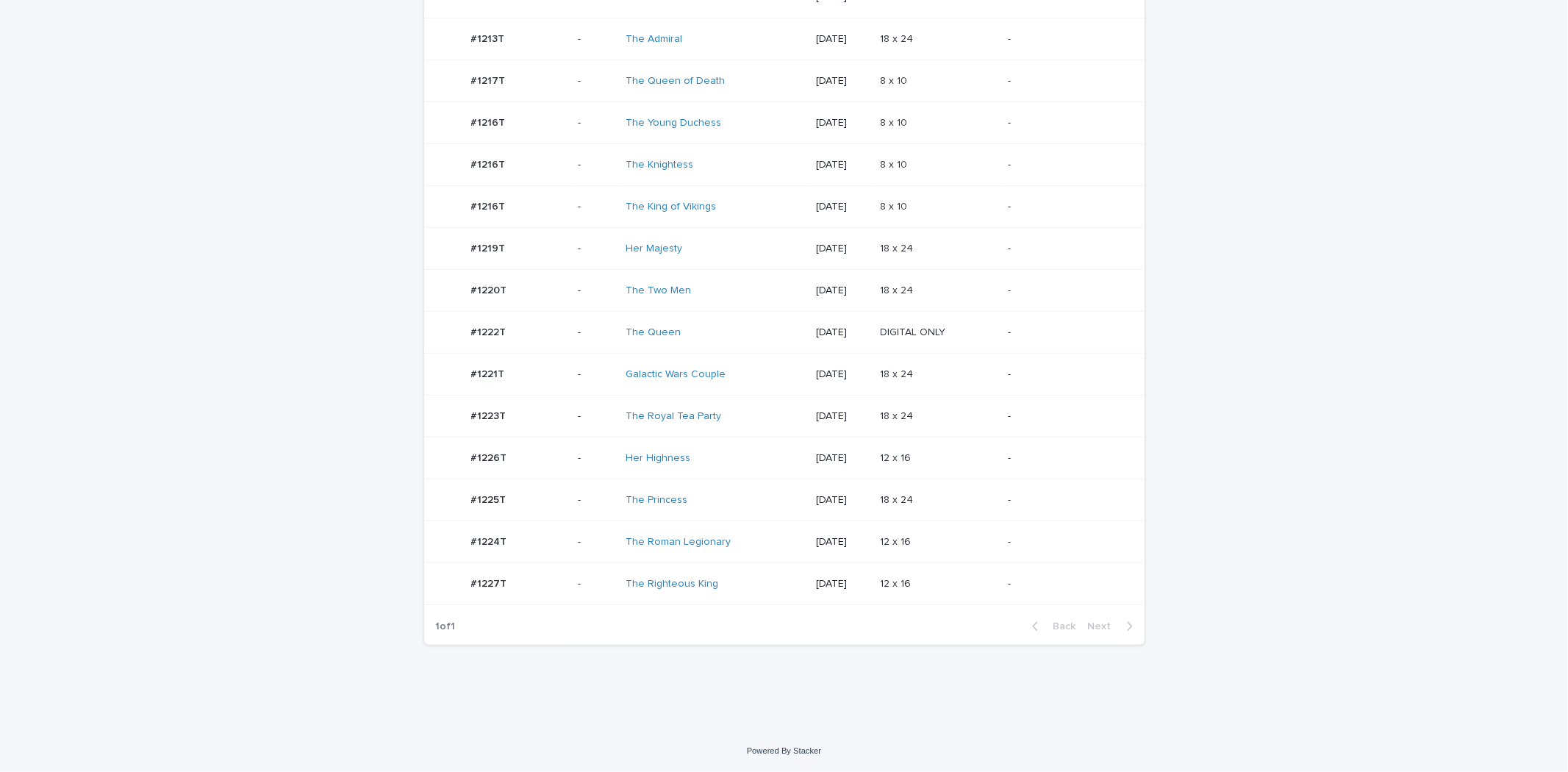
click at [723, 534] on div "The Roman Legionary" at bounding box center [714, 542] width 179 height 25
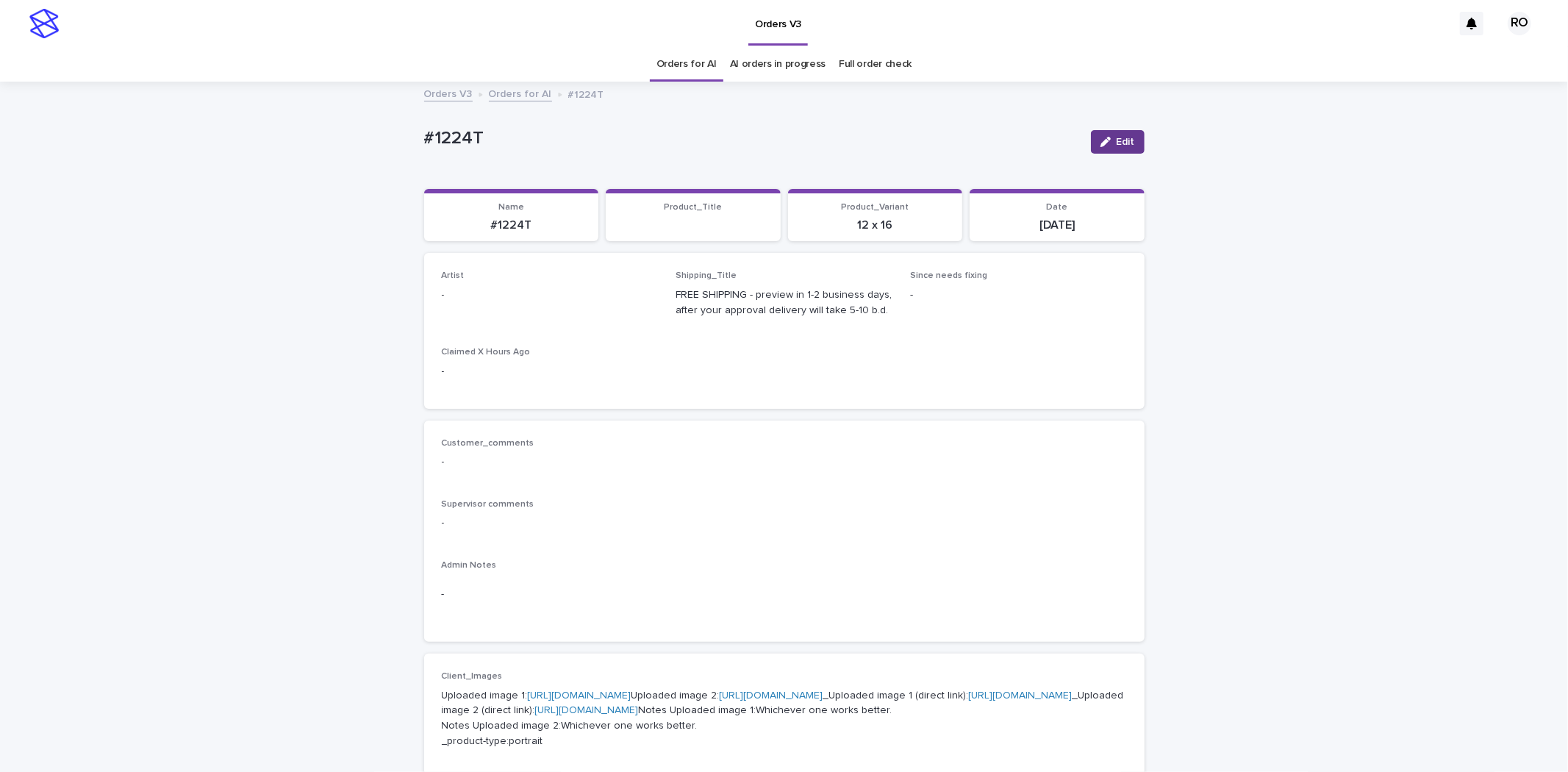
click at [1118, 143] on span "Edit" at bounding box center [1126, 142] width 19 height 10
click at [517, 313] on div "Select..." at bounding box center [526, 301] width 168 height 25
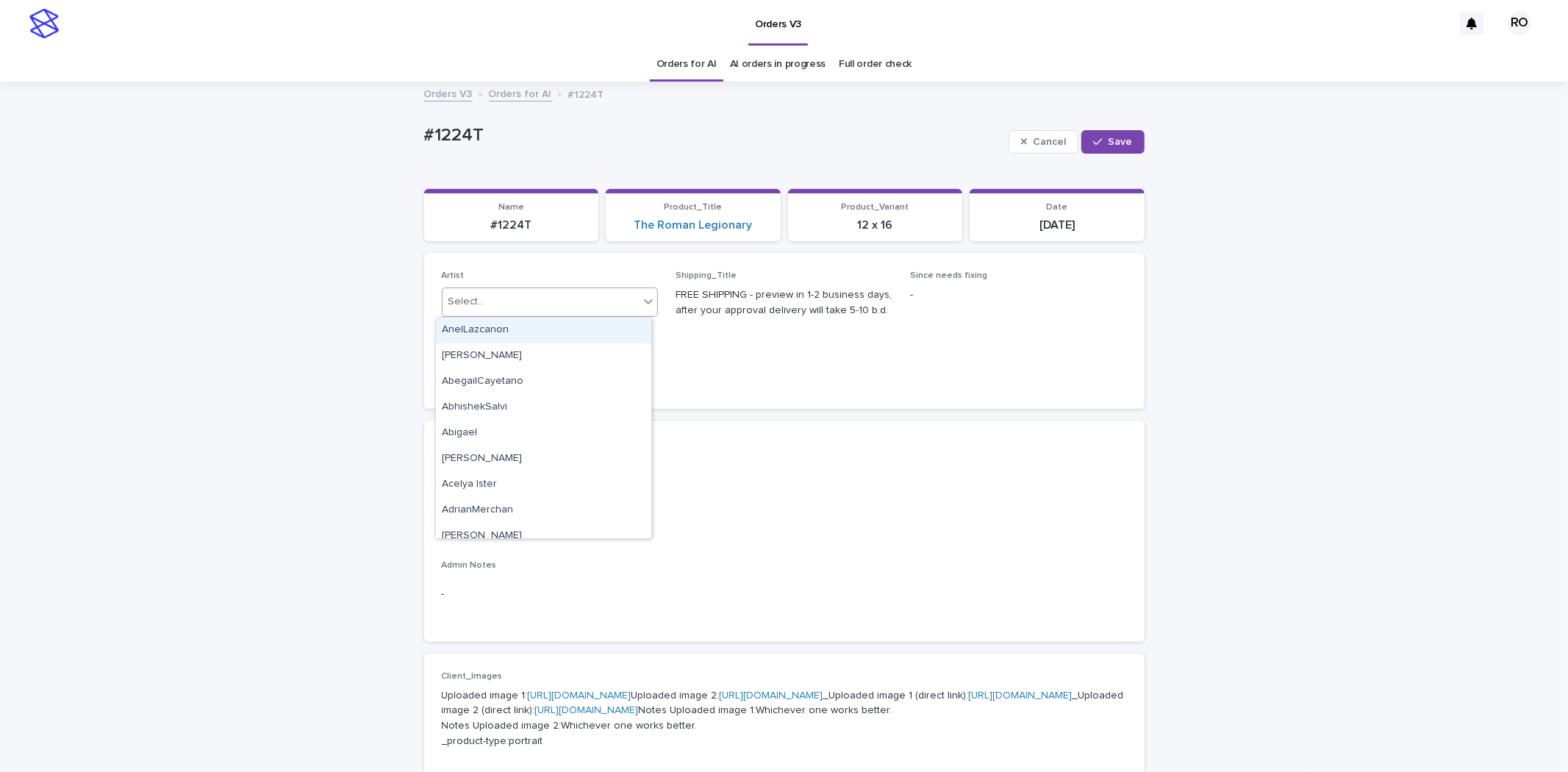
paste input "**********"
type input "**********"
click at [557, 327] on div "RodolfoLucero" at bounding box center [544, 331] width 215 height 26
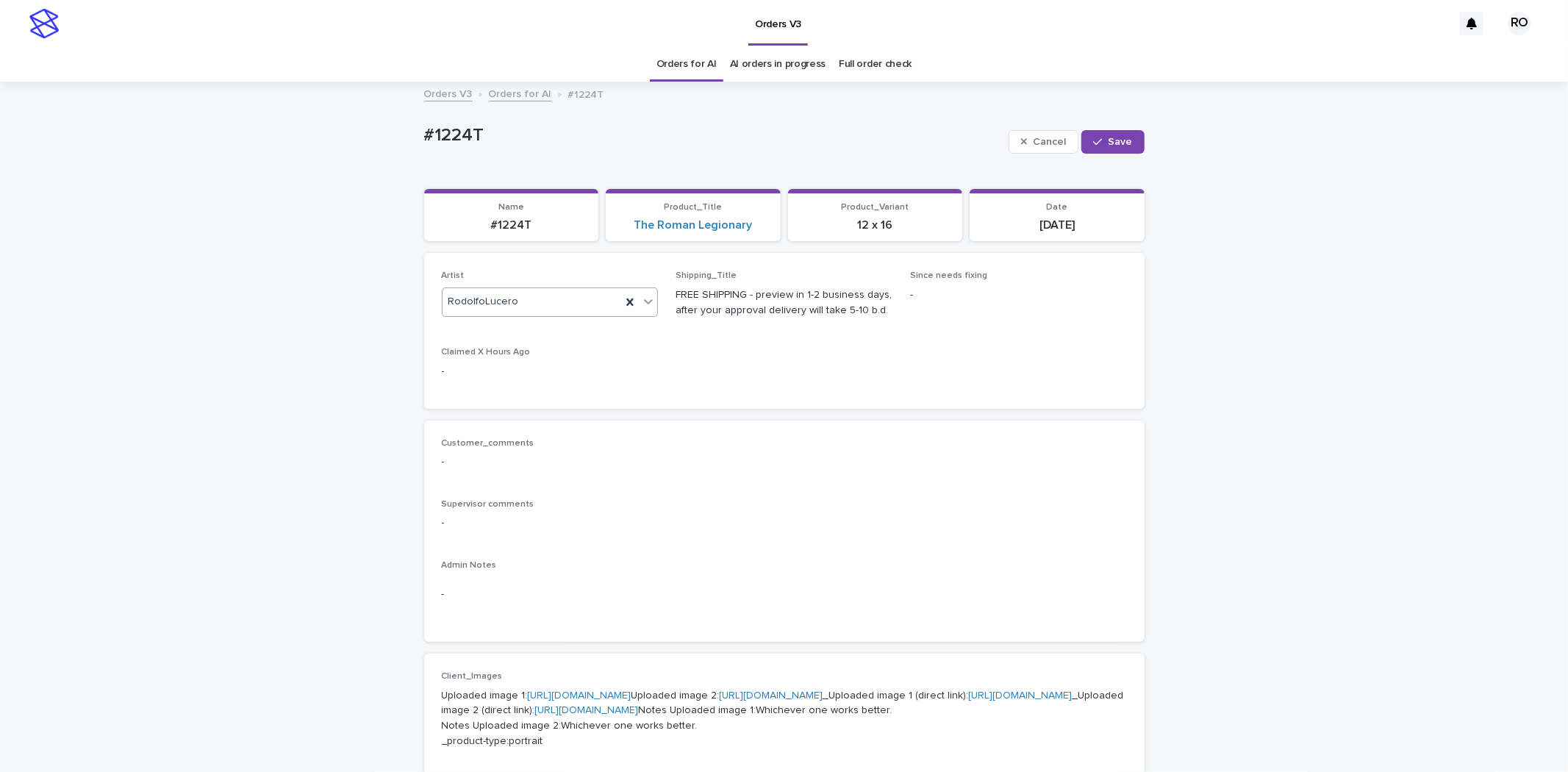
click at [1095, 140] on icon "button" at bounding box center [1097, 142] width 9 height 10
drag, startPoint x: 507, startPoint y: 130, endPoint x: 397, endPoint y: 119, distance: 110.5
click at [383, 116] on div "Loading... Saving… Loading... Saving… #1224T Edit #1224T Edit Sorry, there was …" at bounding box center [784, 768] width 1568 height 1370
copy p "#1224T"
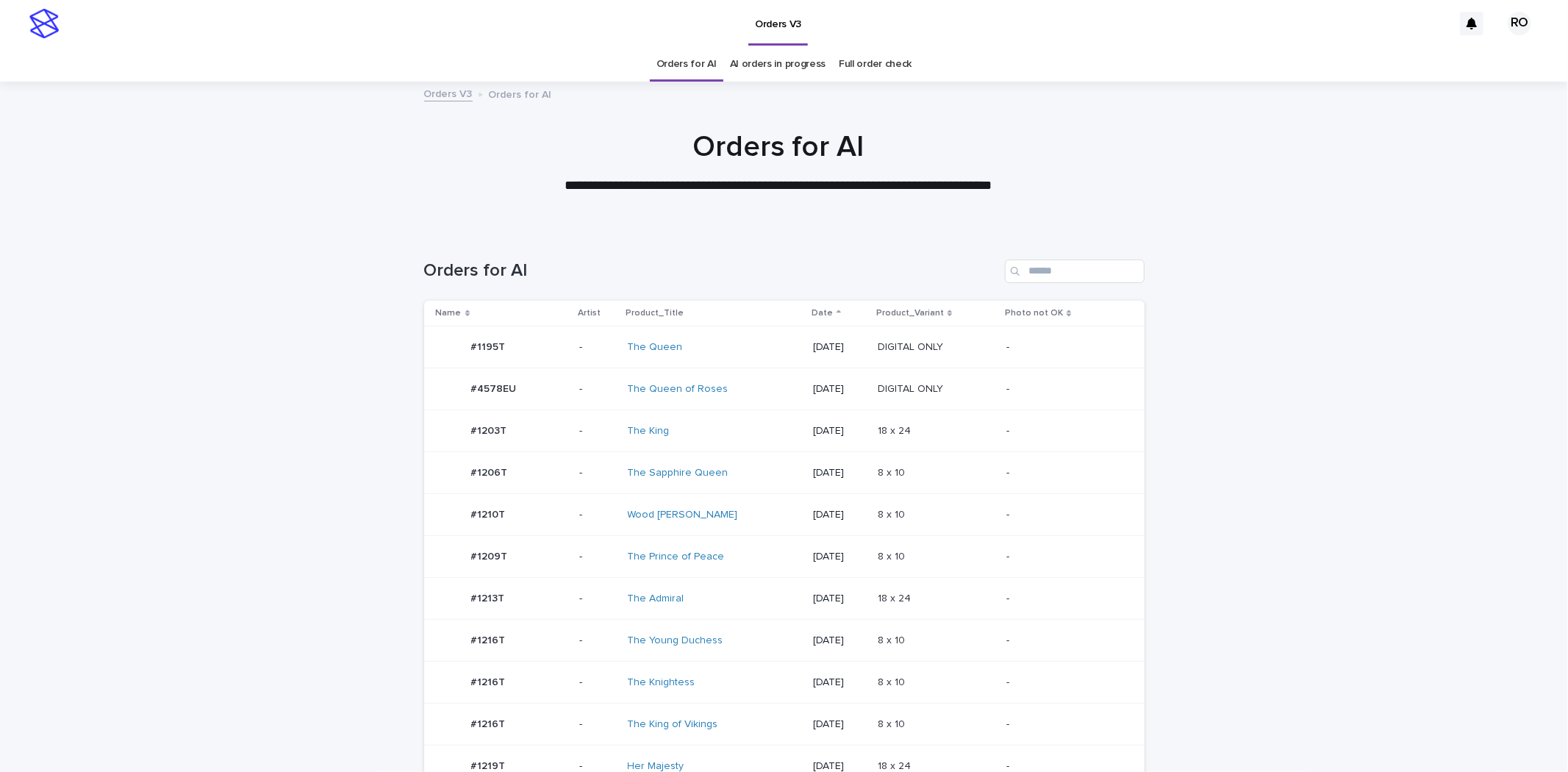
scroll to position [434, 0]
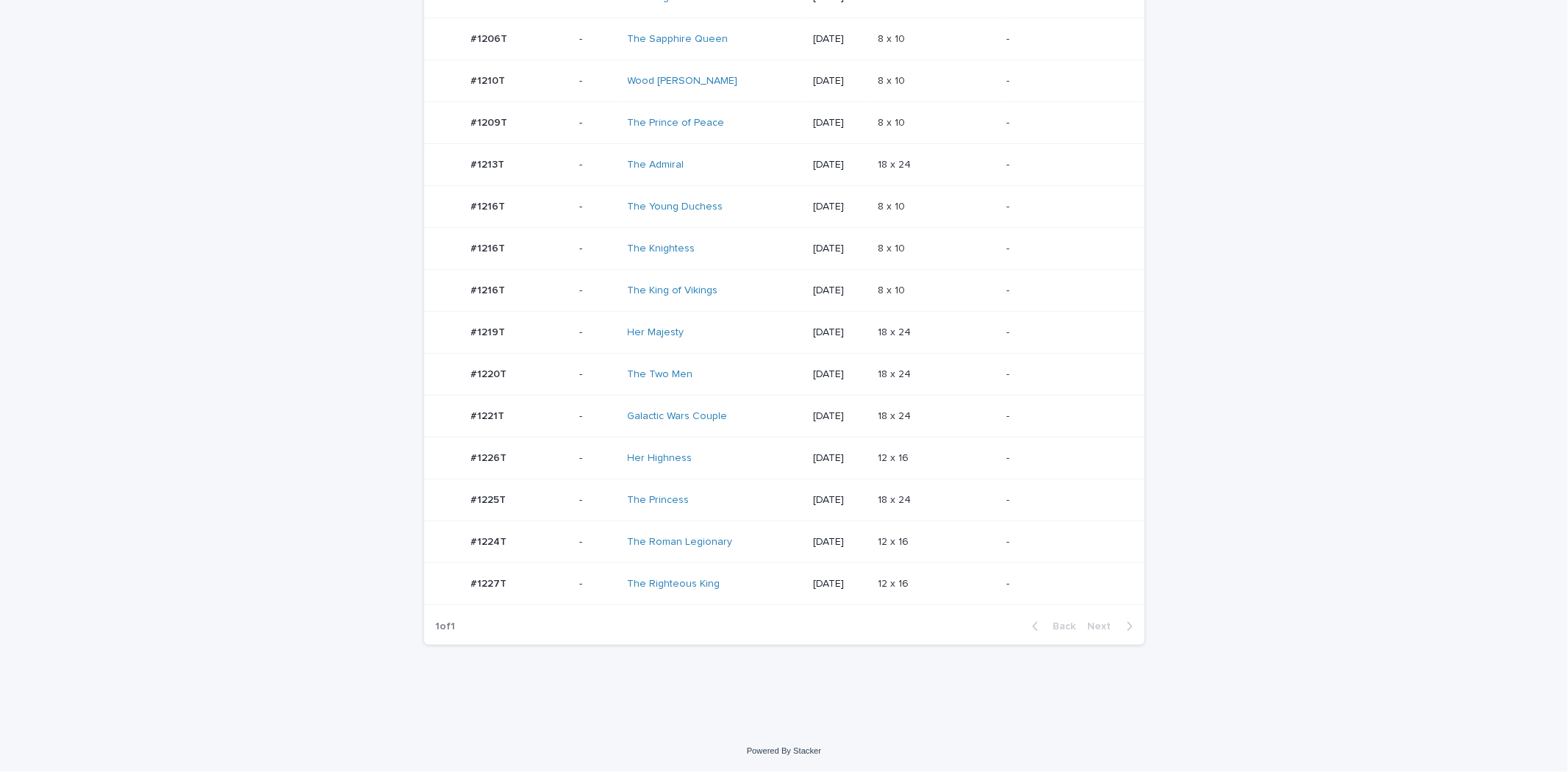
click at [719, 397] on td "Galactic Wars Couple" at bounding box center [714, 417] width 186 height 41
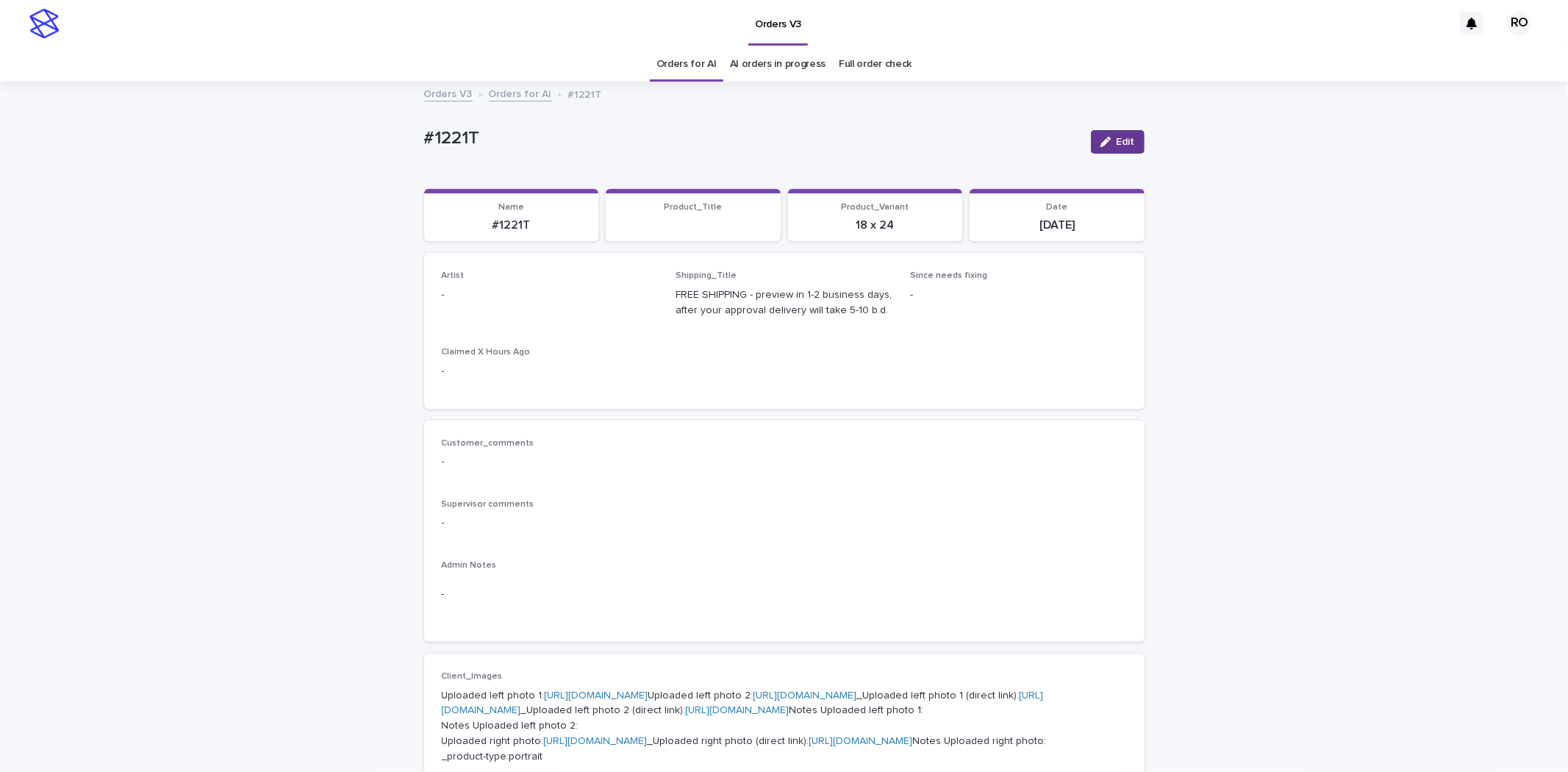
click at [1117, 143] on span "Edit" at bounding box center [1126, 142] width 19 height 10
click at [538, 310] on div "Select..." at bounding box center [541, 301] width 197 height 25
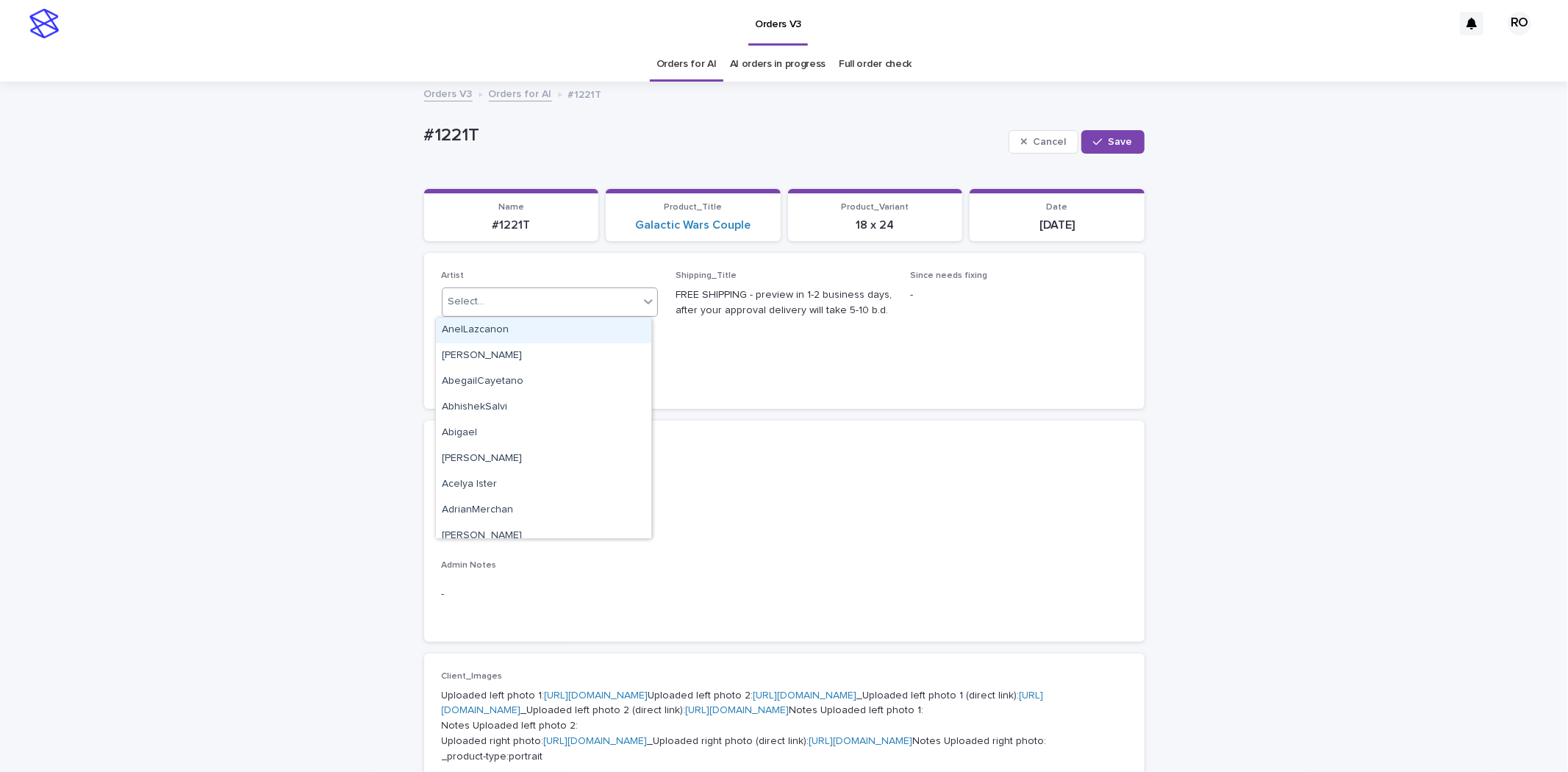
paste input "**********"
type input "**********"
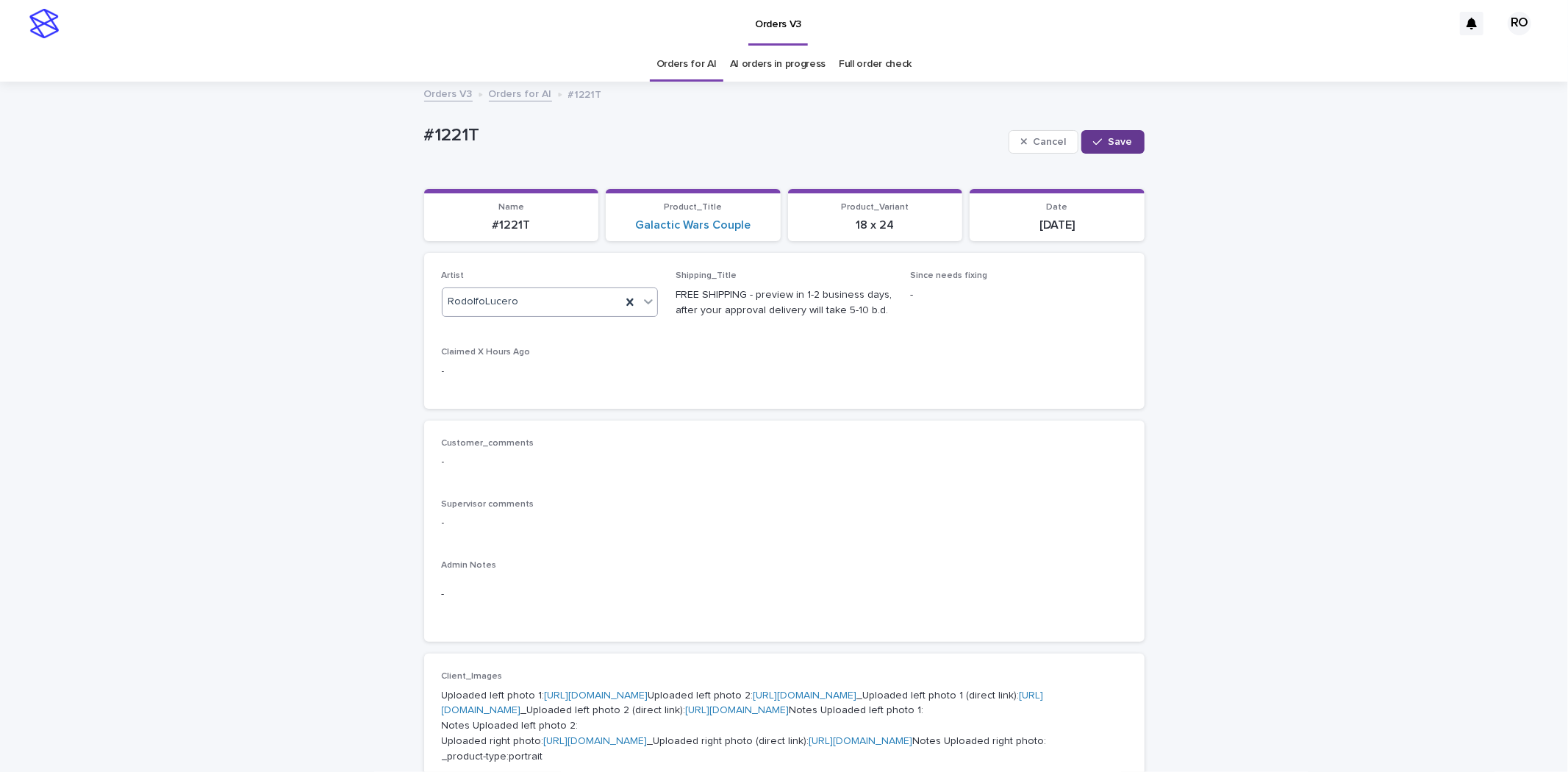
click at [1119, 137] on span "Save" at bounding box center [1120, 142] width 25 height 10
drag, startPoint x: 545, startPoint y: 151, endPoint x: 357, endPoint y: 138, distance: 188.4
click at [357, 138] on div "Loading... Saving… Loading... Saving… #1221T Edit #1221T Edit Sorry, there was …" at bounding box center [784, 775] width 1568 height 1385
copy p "#1221T"
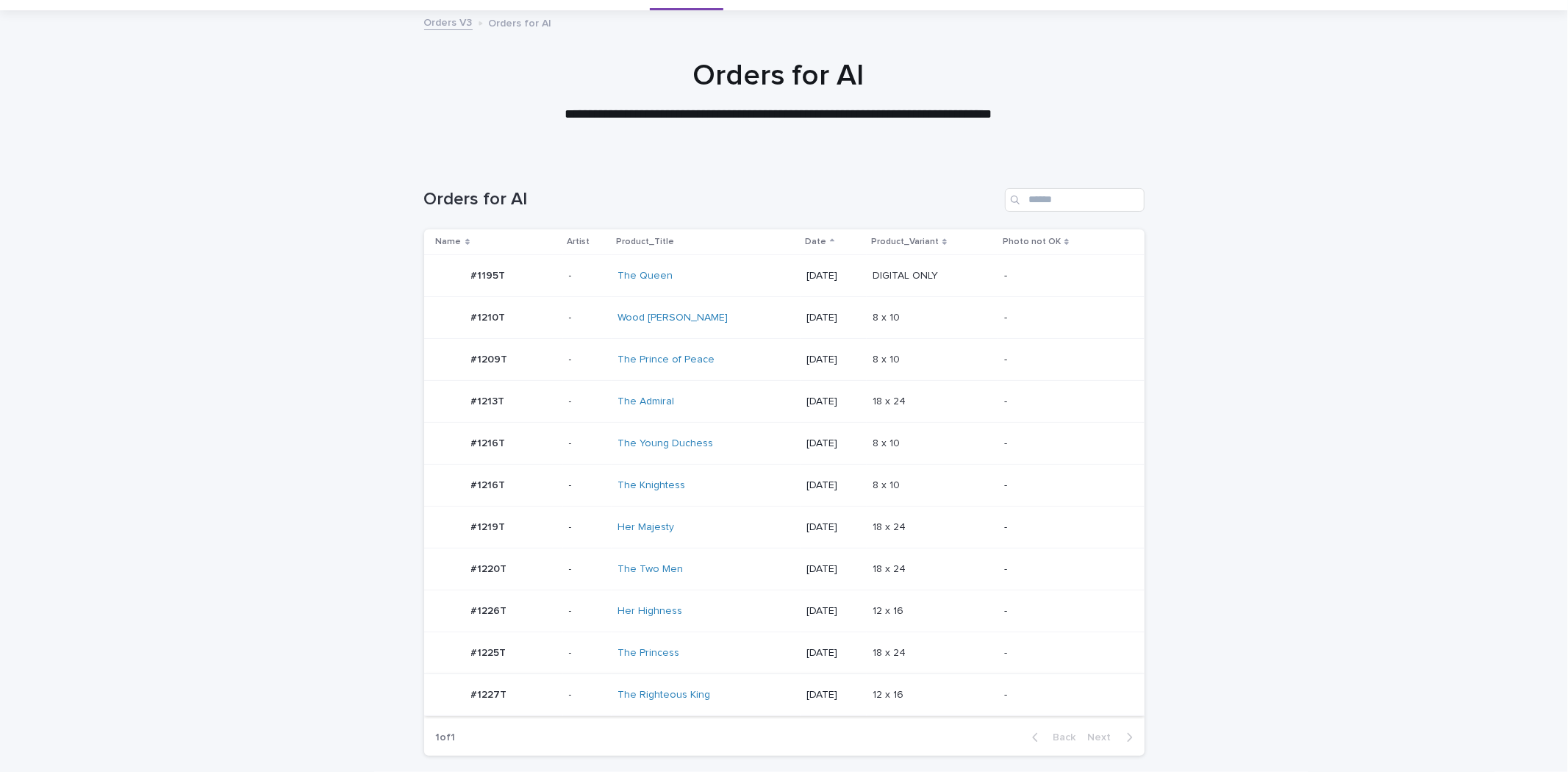
scroll to position [183, 0]
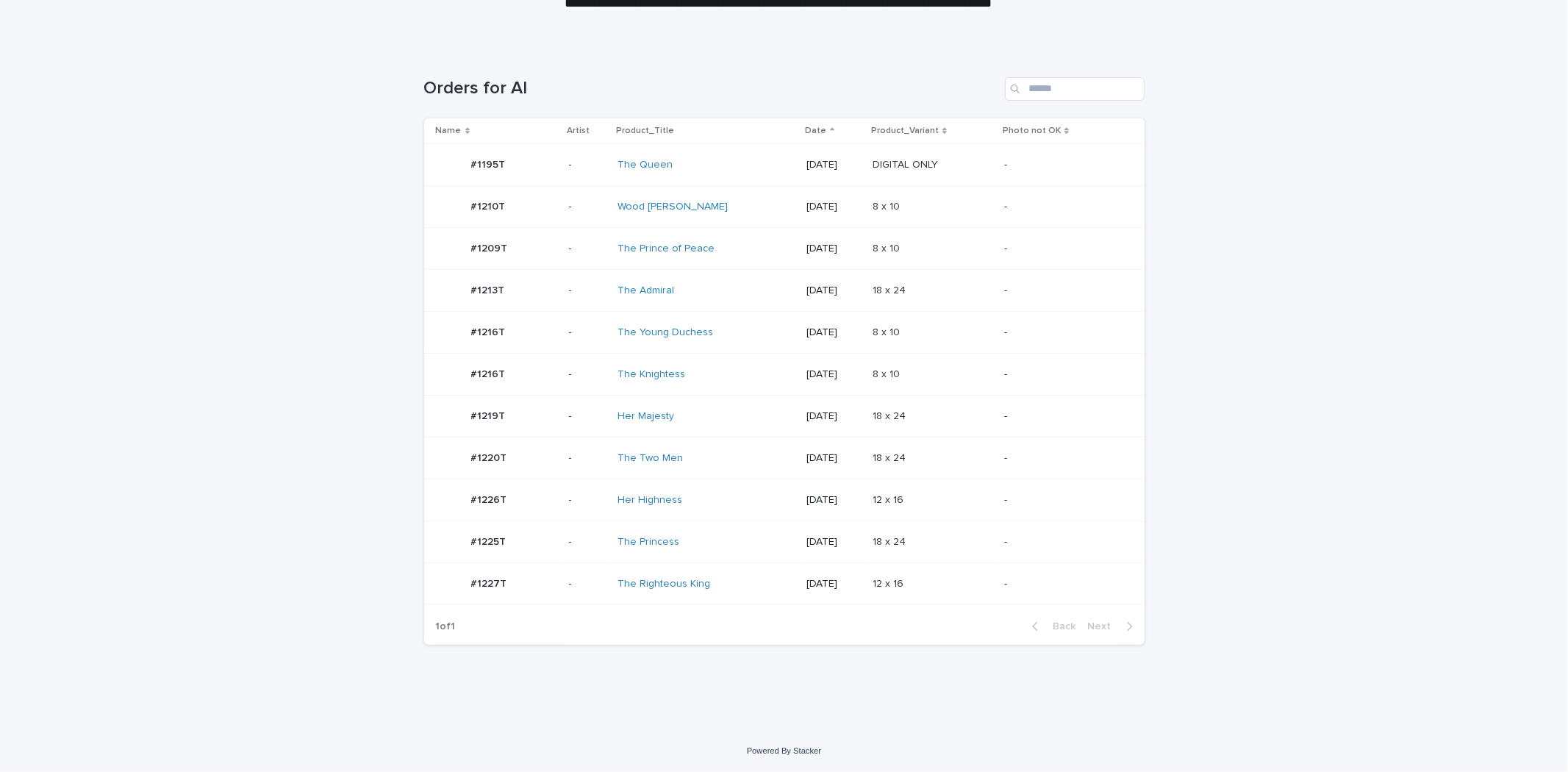
click at [711, 514] on td "Her Highness" at bounding box center [706, 501] width 188 height 41
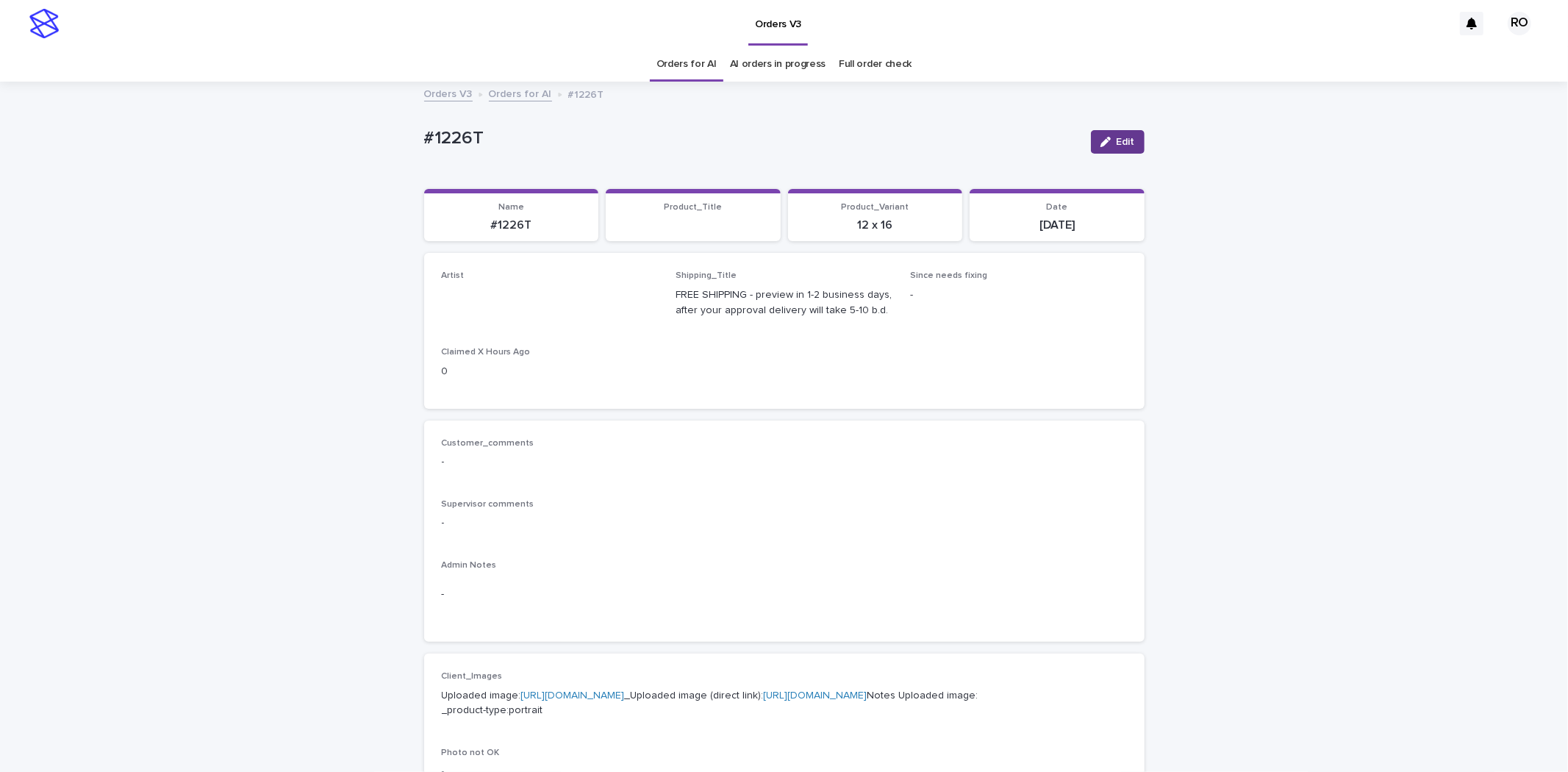
click at [1104, 144] on icon "button" at bounding box center [1105, 142] width 10 height 10
click at [543, 310] on div "Select..." at bounding box center [526, 301] width 168 height 25
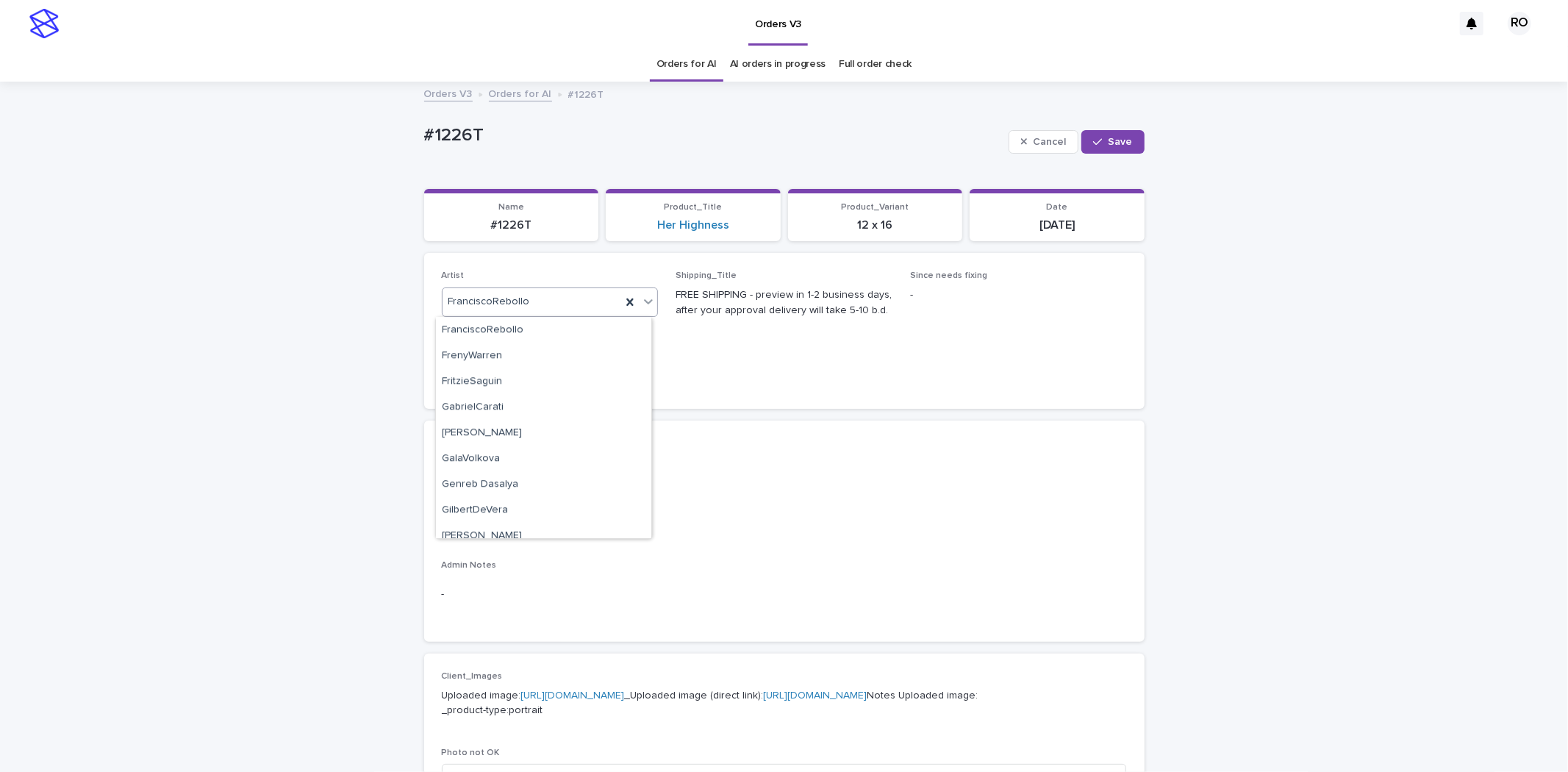
paste input "**********"
type input "**********"
click at [555, 329] on div "RodolfoLucero" at bounding box center [544, 331] width 215 height 26
click at [1123, 140] on span "Save" at bounding box center [1120, 142] width 25 height 10
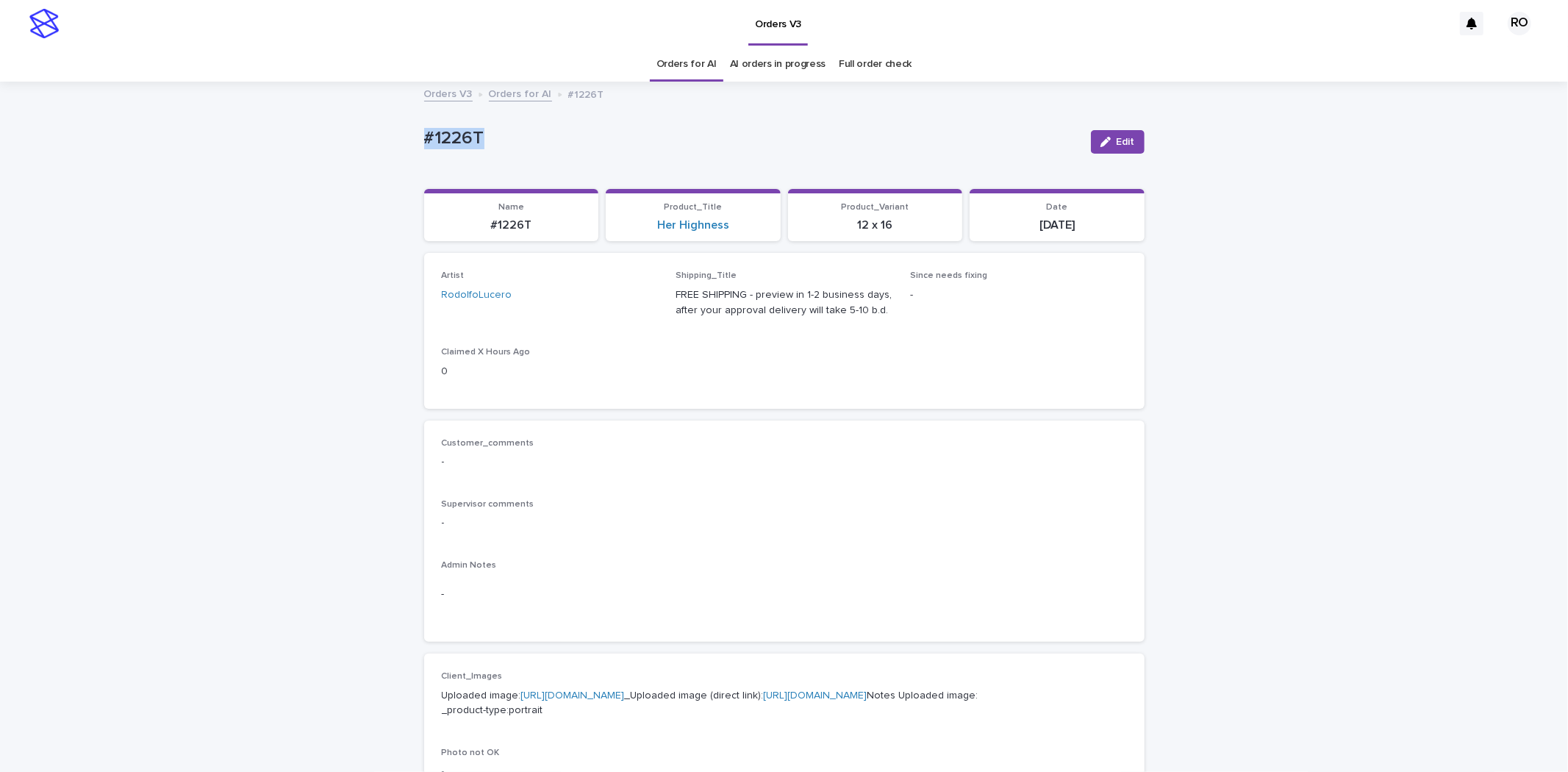
drag, startPoint x: 533, startPoint y: 151, endPoint x: 400, endPoint y: 140, distance: 133.5
click at [402, 140] on div "Loading... Saving… Loading... Saving… #1226T Edit #1226T Edit Sorry, there was …" at bounding box center [784, 752] width 1568 height 1340
copy p "#1226T"
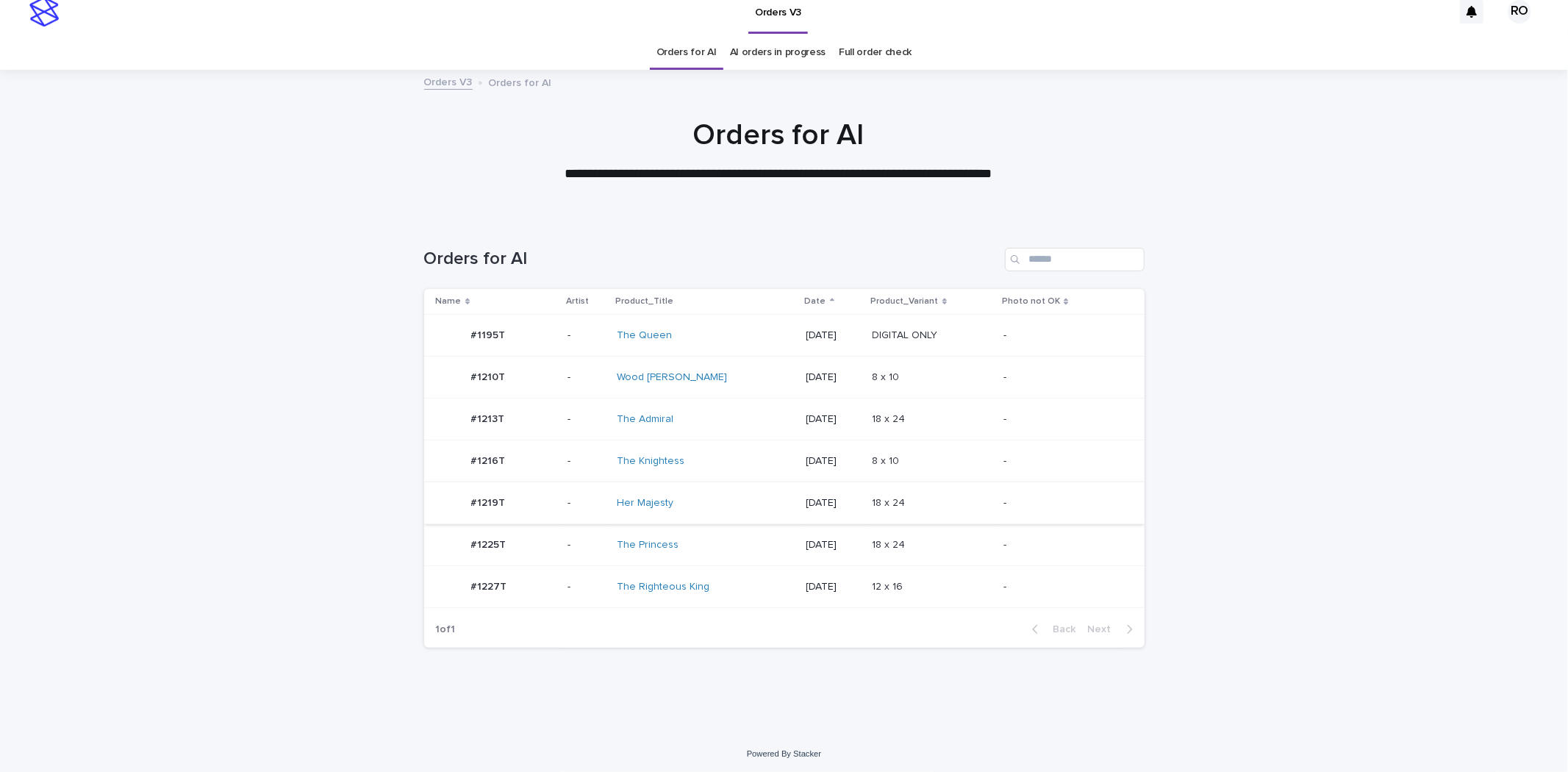
scroll to position [16, 0]
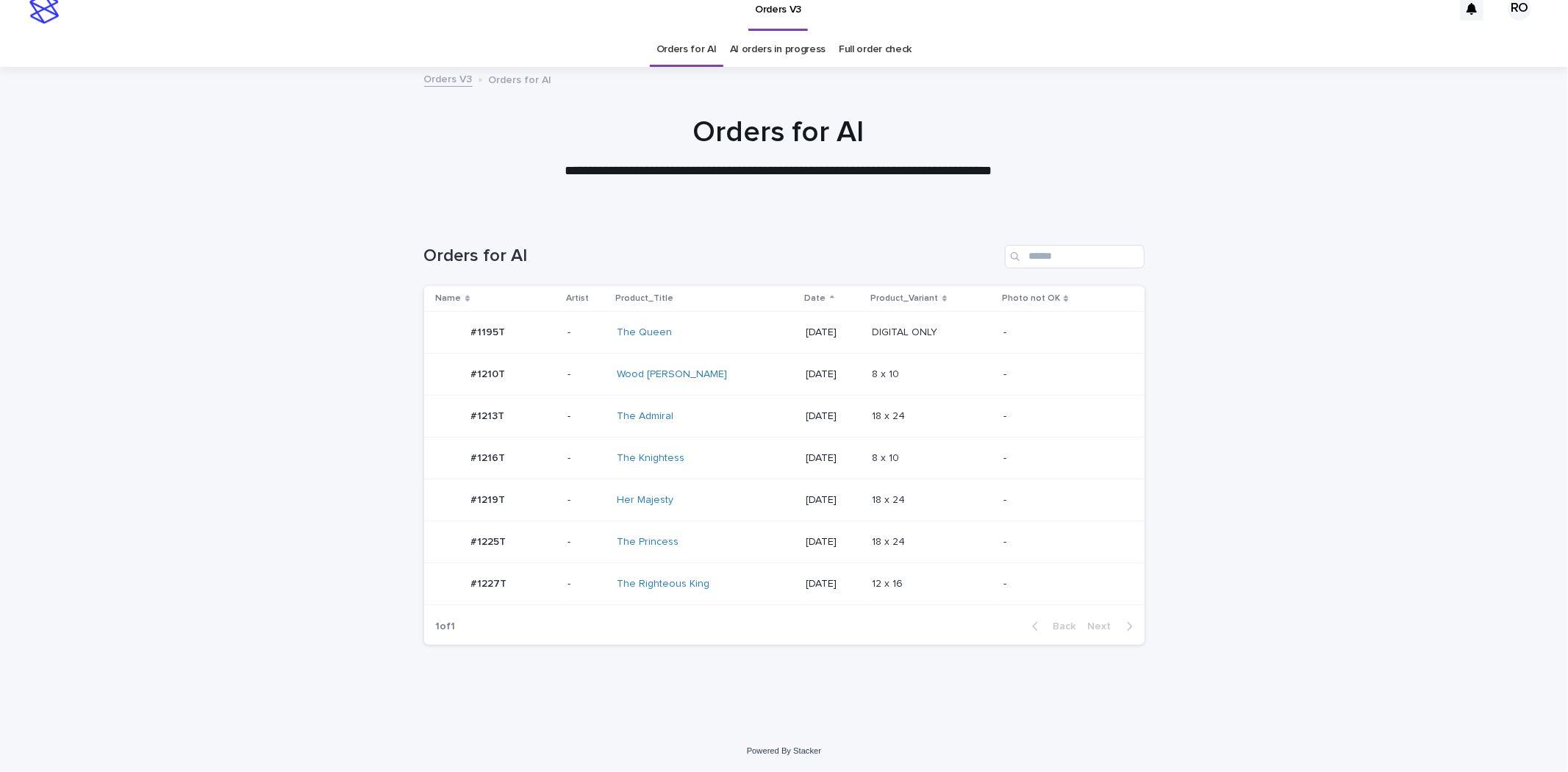
click at [701, 532] on div "The Princess" at bounding box center [706, 542] width 178 height 25
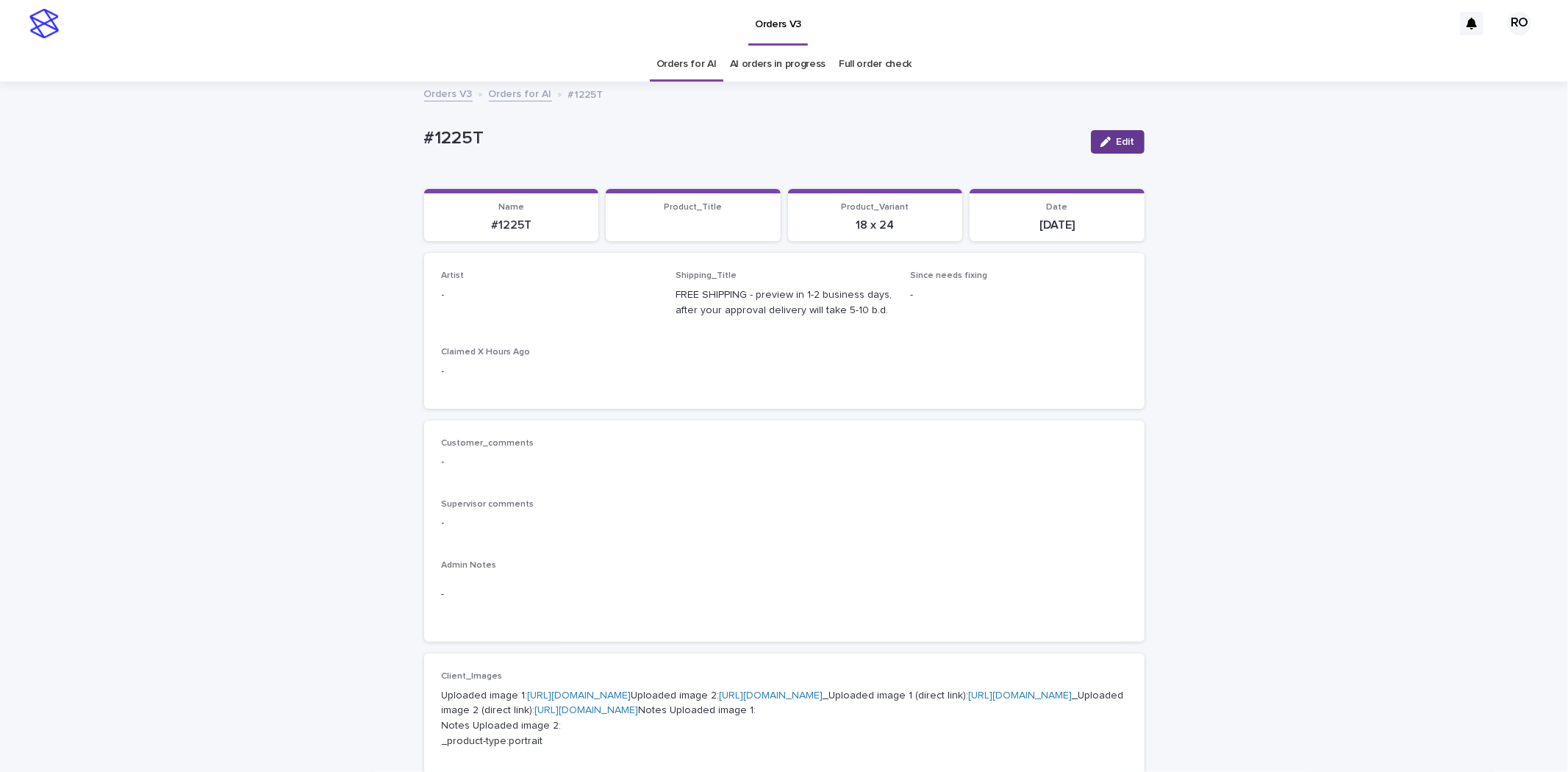
click at [1104, 145] on icon "button" at bounding box center [1105, 142] width 10 height 10
click at [549, 298] on div "Select..." at bounding box center [526, 301] width 168 height 25
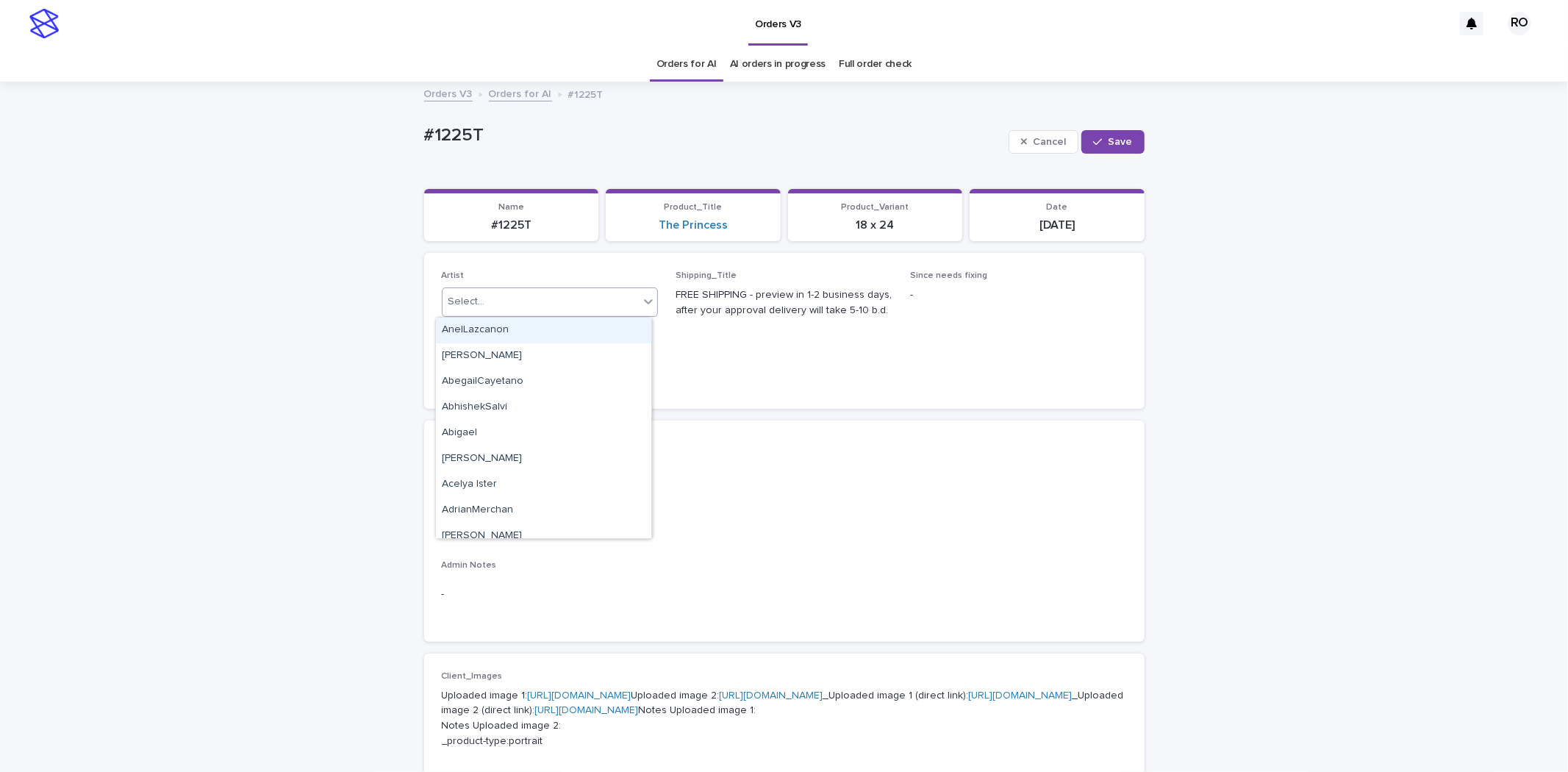
paste input "**********"
type input "**********"
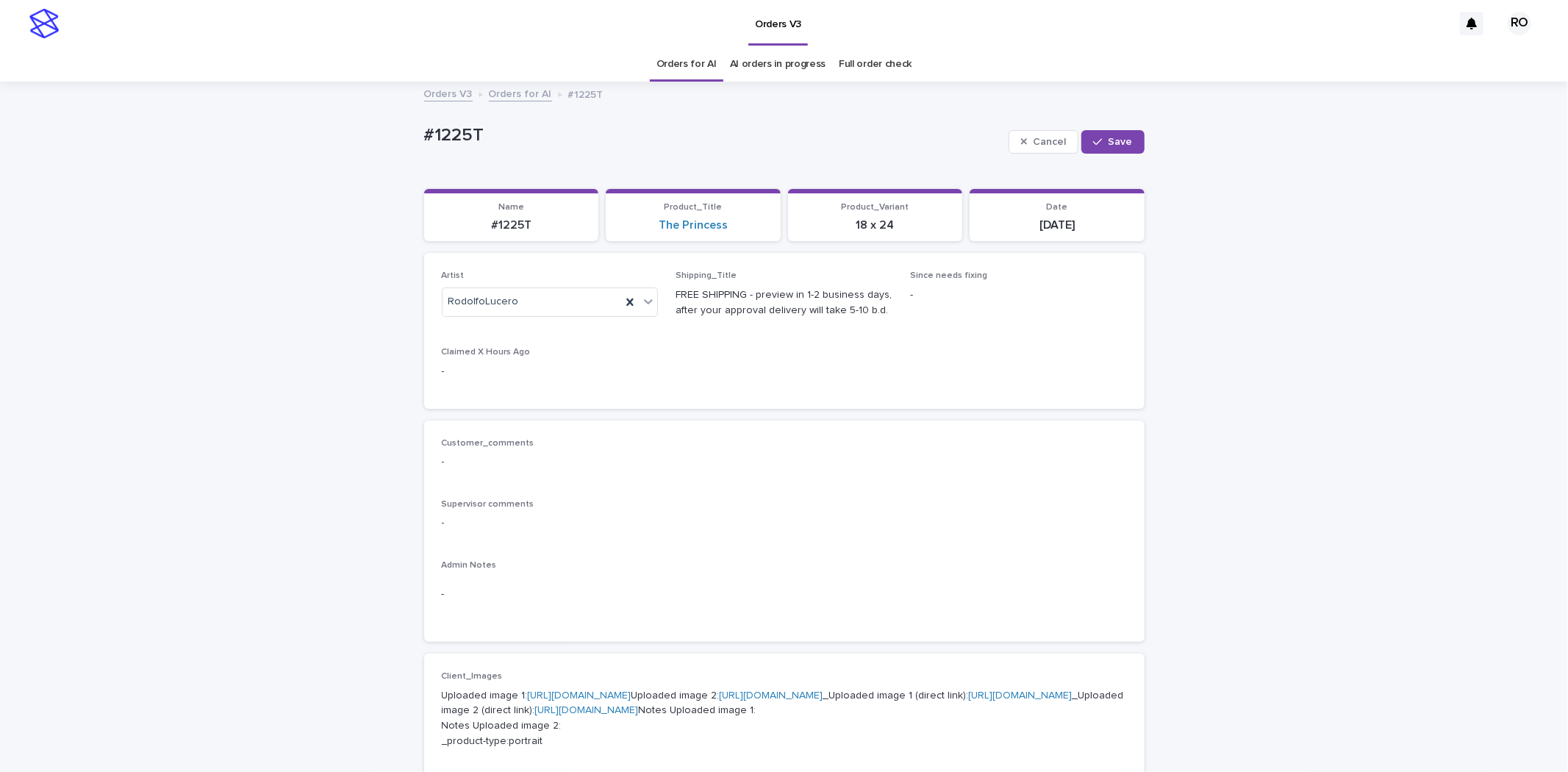
click at [1095, 130] on button "Save" at bounding box center [1112, 142] width 62 height 24
drag, startPoint x: 509, startPoint y: 135, endPoint x: 367, endPoint y: 134, distance: 142.0
click at [370, 134] on div "Loading... Saving… Loading... Saving… #1225T Edit #1225T Edit Sorry, there was …" at bounding box center [784, 768] width 1568 height 1370
copy p "#1225T"
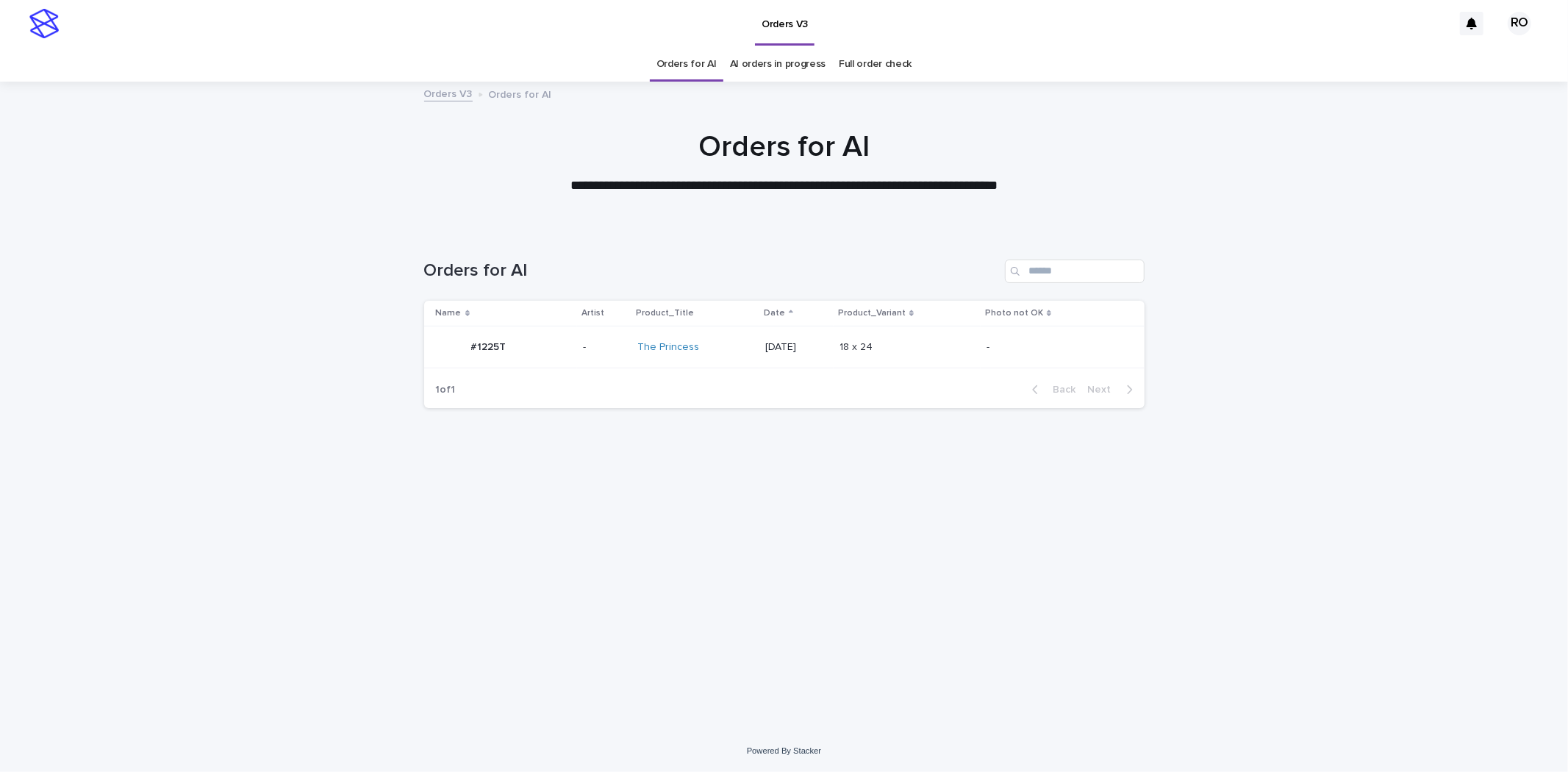
click at [685, 333] on td "The Princess" at bounding box center [696, 347] width 128 height 41
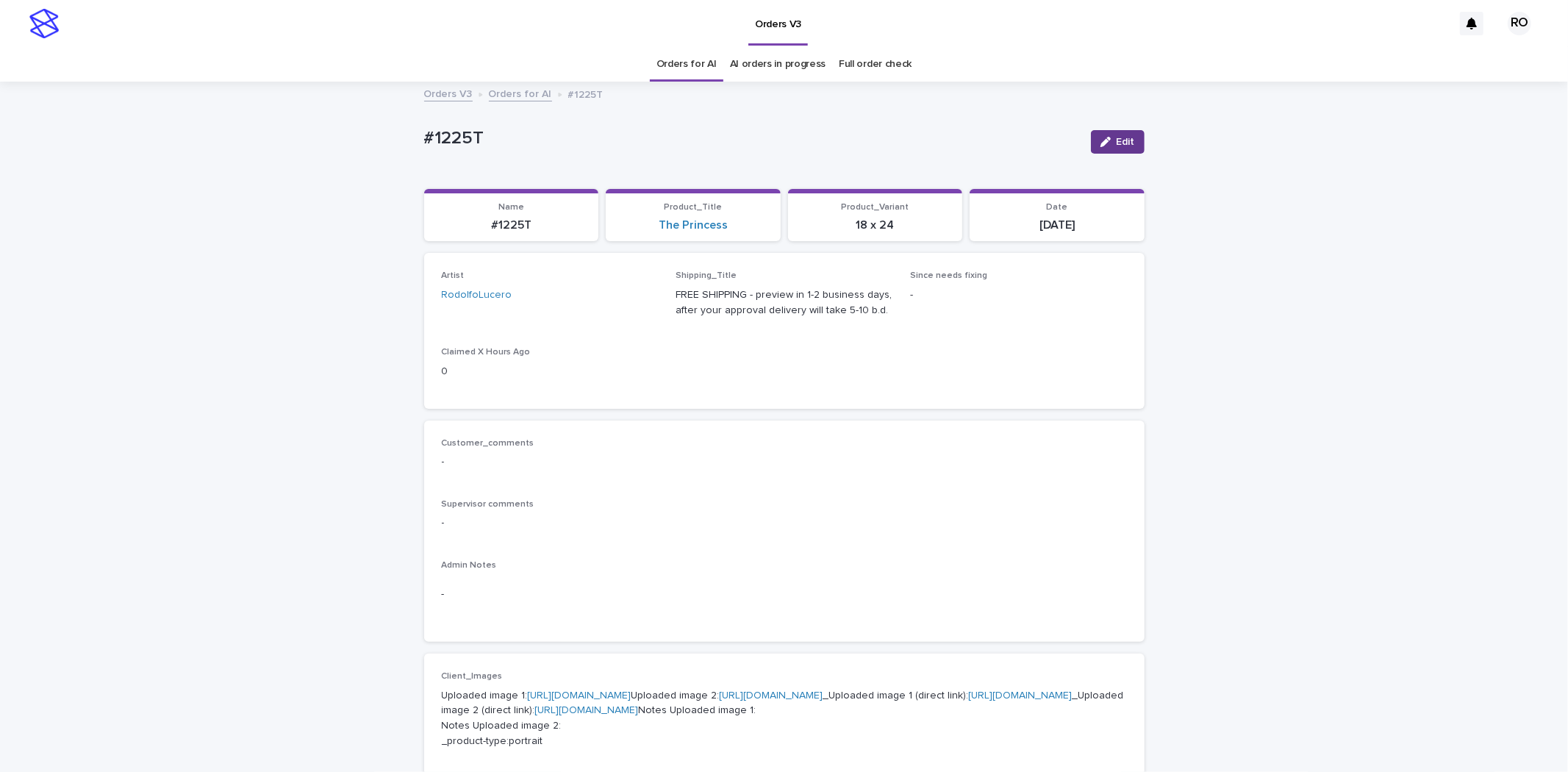
click at [1090, 138] on button "Edit" at bounding box center [1117, 142] width 53 height 24
click at [1125, 141] on span "Save" at bounding box center [1120, 142] width 25 height 10
drag, startPoint x: 535, startPoint y: 128, endPoint x: 425, endPoint y: 152, distance: 112.6
click at [335, 134] on div "Loading... Saving… Loading... Saving… #1225T Edit #1225T Edit Sorry, there was …" at bounding box center [784, 768] width 1568 height 1370
copy p "#1225T"
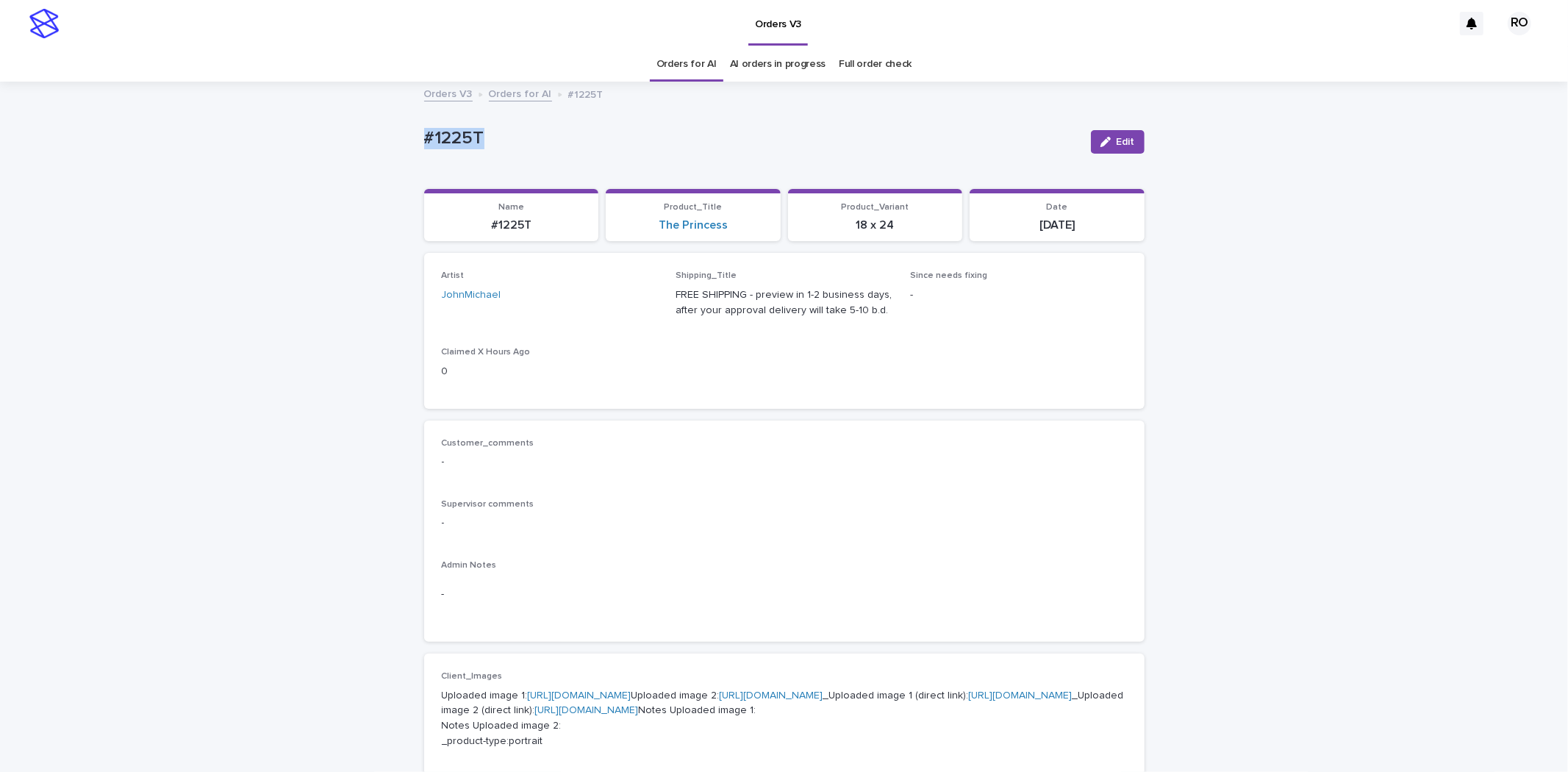
copy p "#1225T"
